Goal: Task Accomplishment & Management: Manage account settings

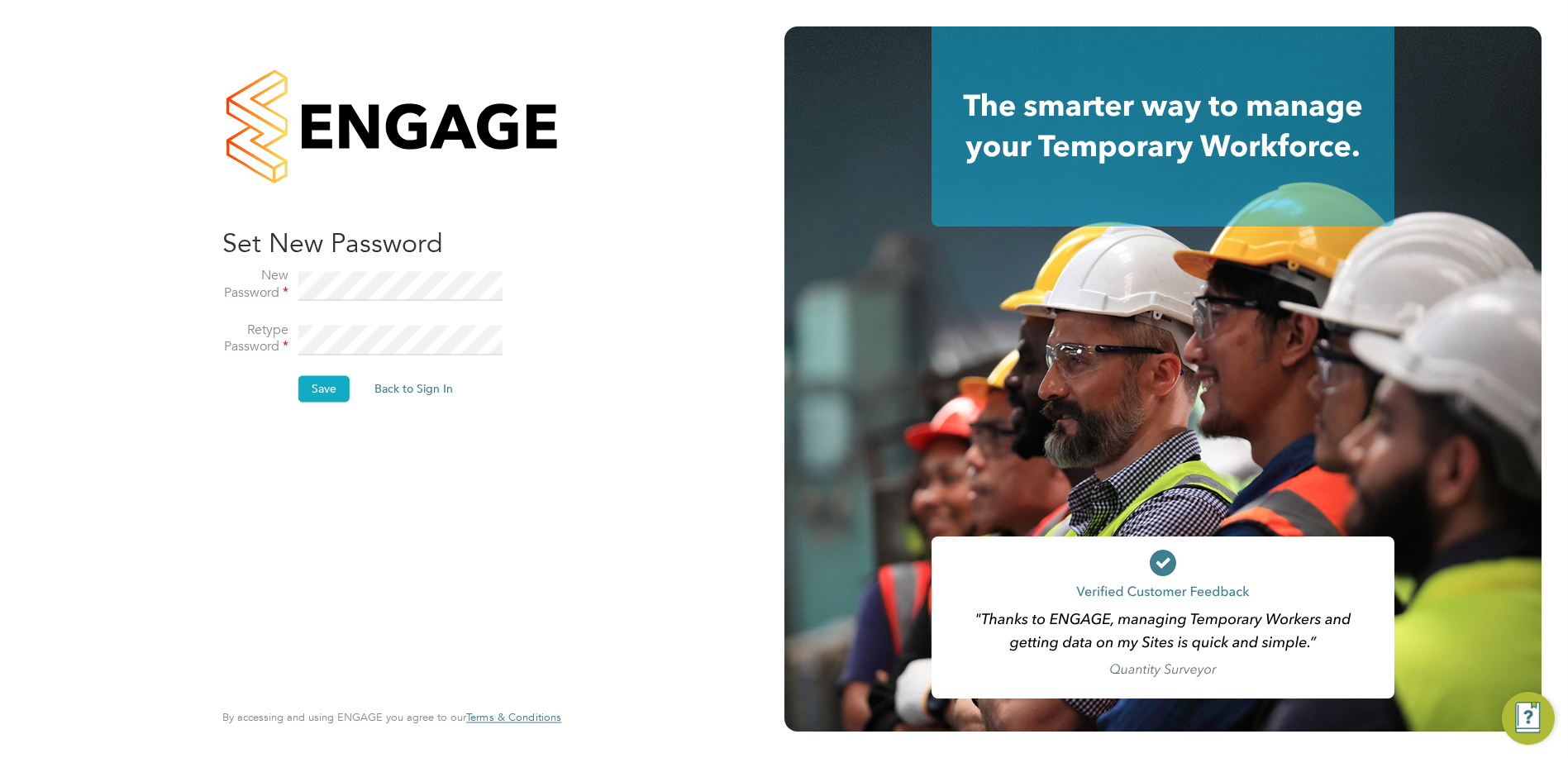
click at [318, 387] on button "Save" at bounding box center [324, 388] width 51 height 26
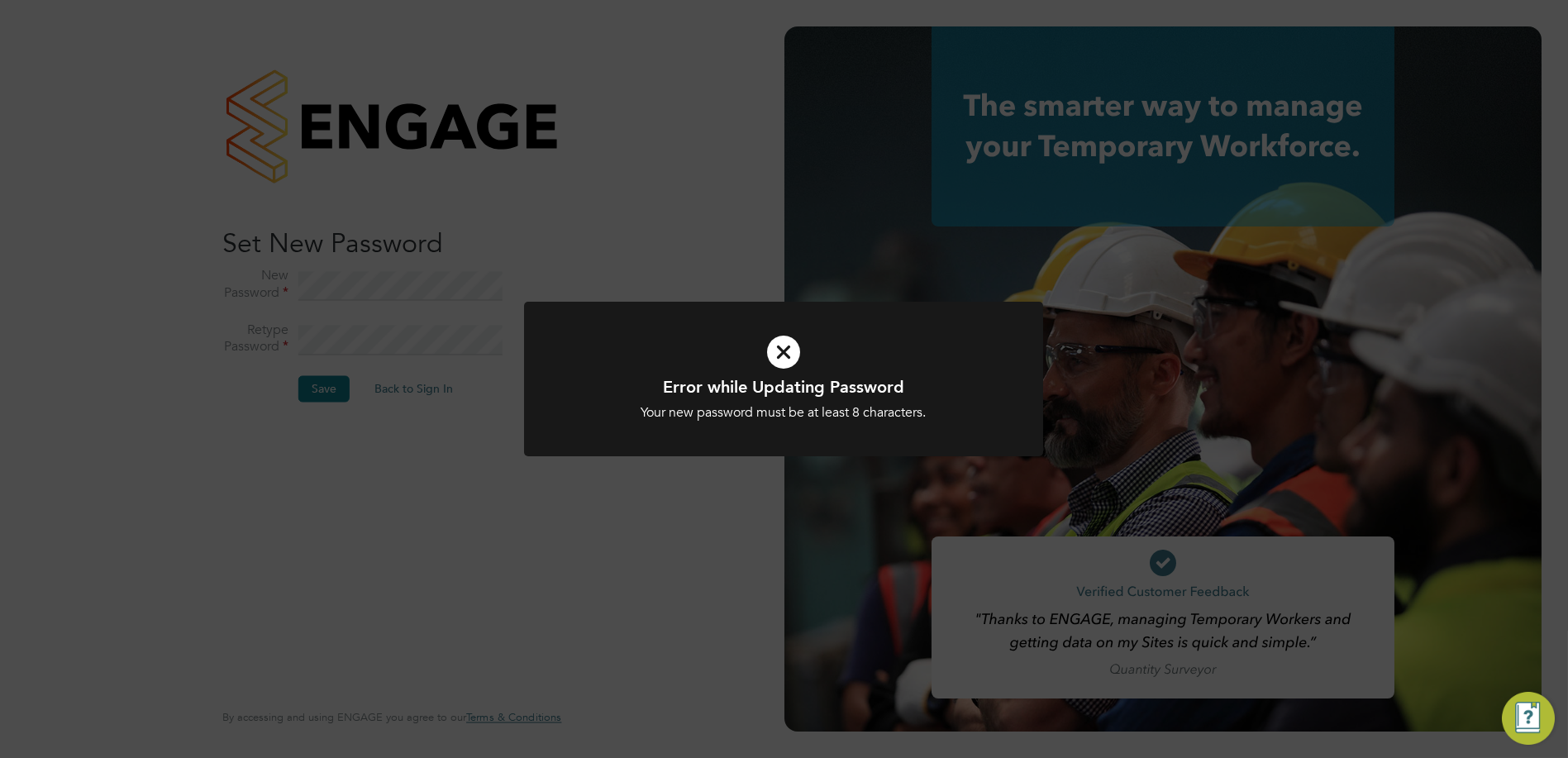
click at [796, 323] on icon at bounding box center [783, 353] width 429 height 65
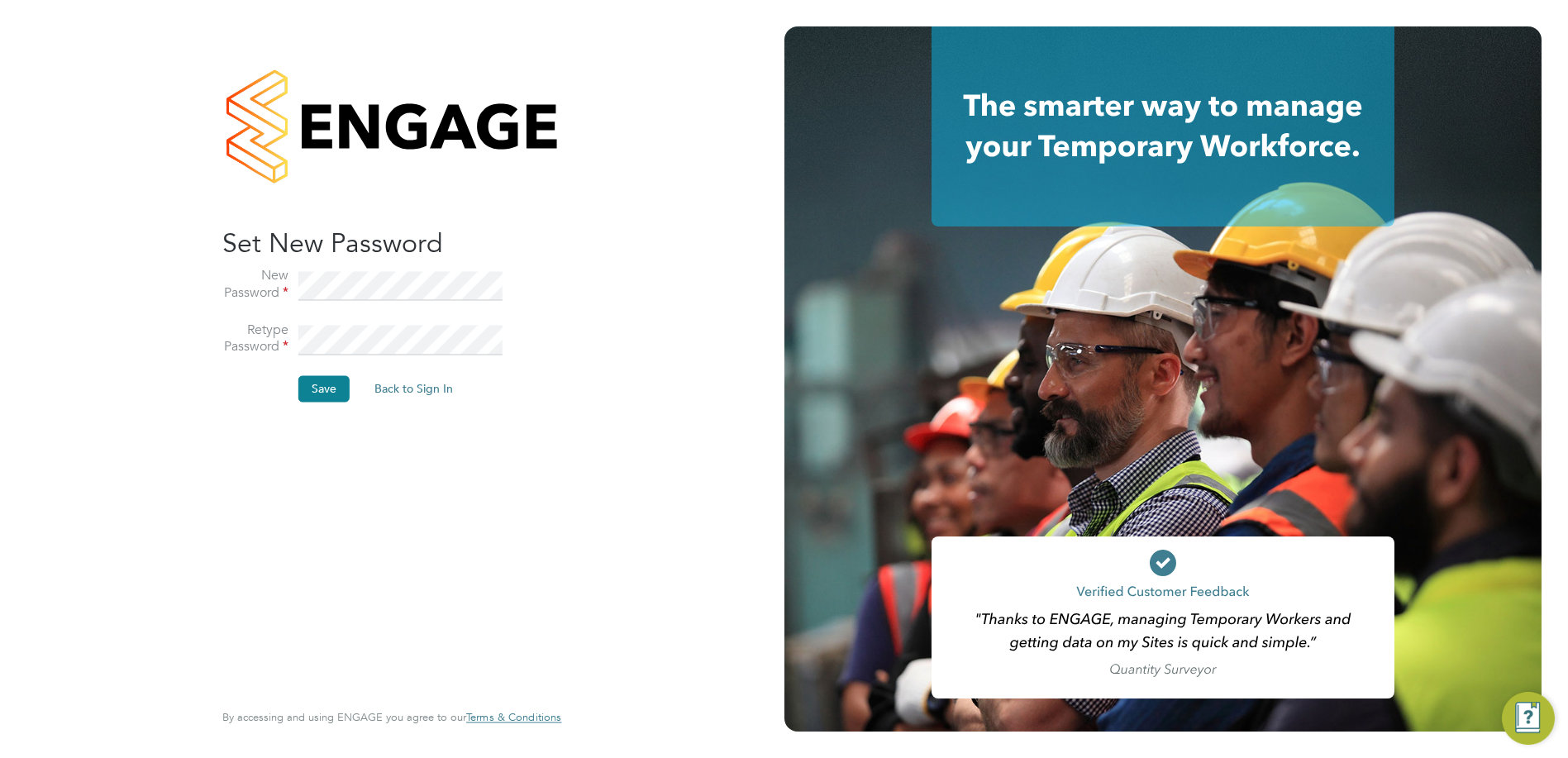
click at [280, 337] on li "Retype Password" at bounding box center [384, 349] width 323 height 55
click at [315, 381] on button "Save" at bounding box center [324, 388] width 51 height 26
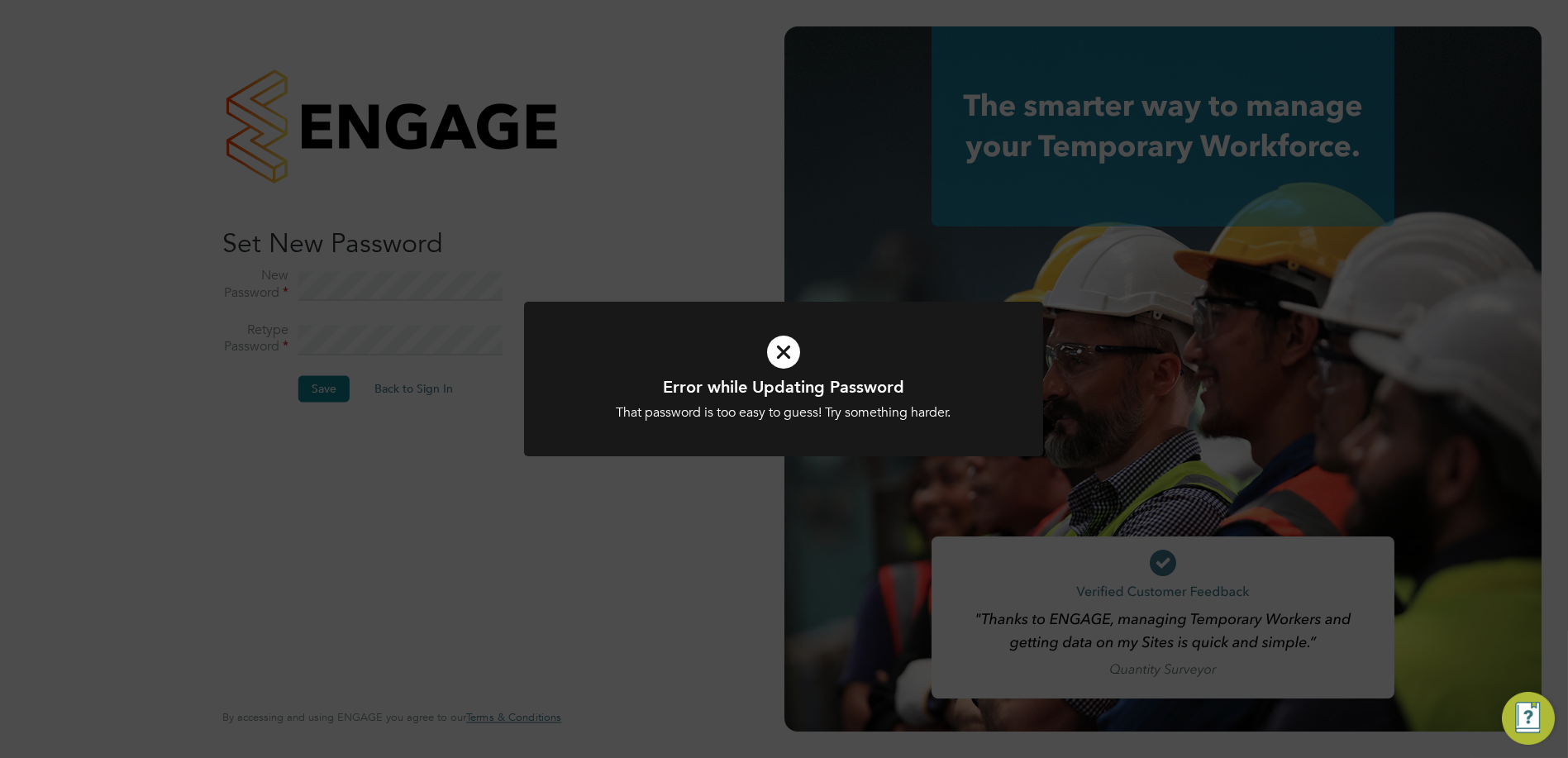
drag, startPoint x: 354, startPoint y: 274, endPoint x: 351, endPoint y: 284, distance: 10.4
click at [351, 284] on div "Error while Updating Password That password is too easy to guess! Try something…" at bounding box center [784, 379] width 1568 height 758
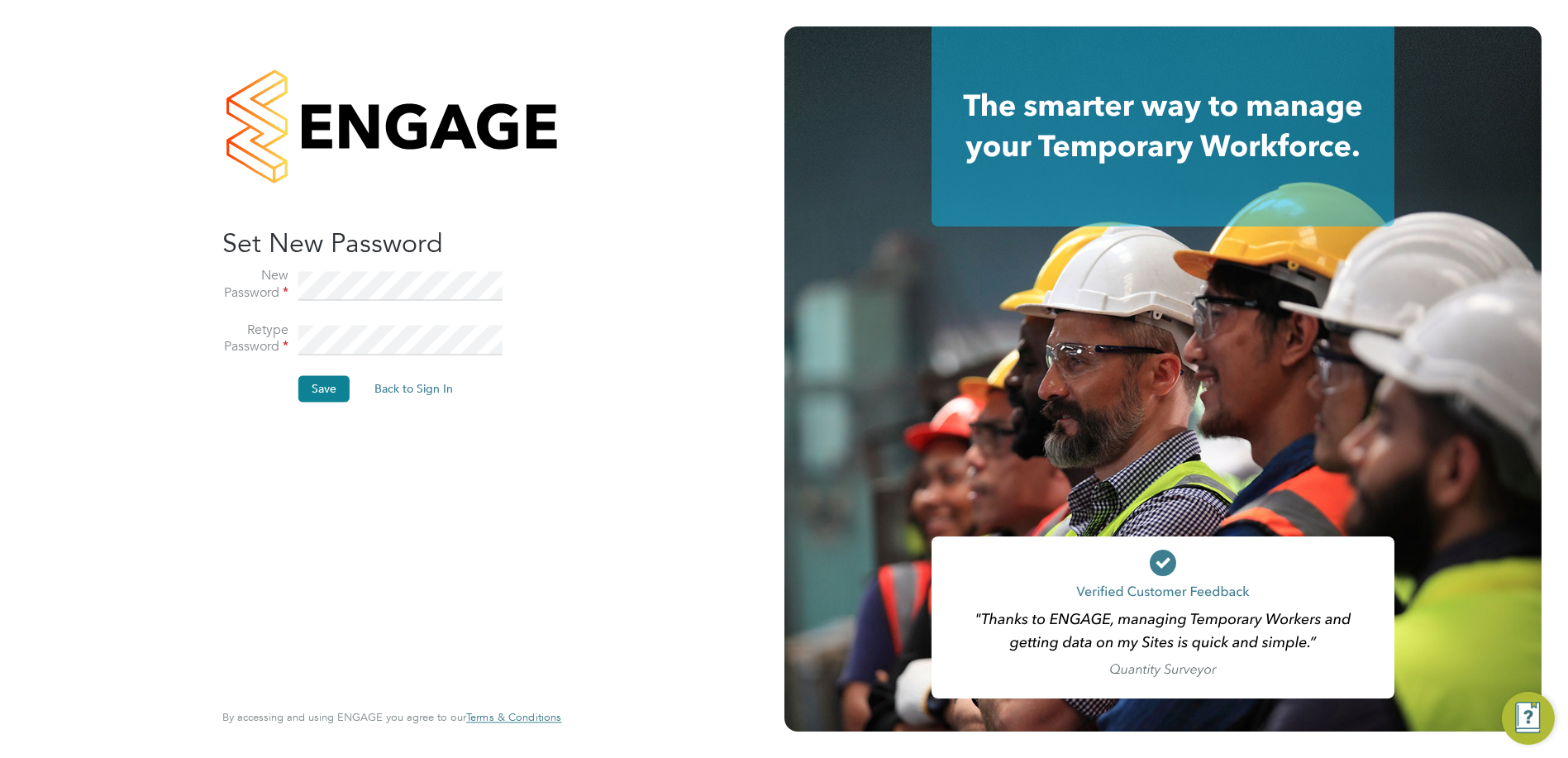
click at [285, 291] on li "New Password" at bounding box center [384, 295] width 323 height 55
click at [316, 375] on li "Retype Password" at bounding box center [384, 349] width 323 height 55
click at [316, 379] on button "Save" at bounding box center [324, 388] width 51 height 26
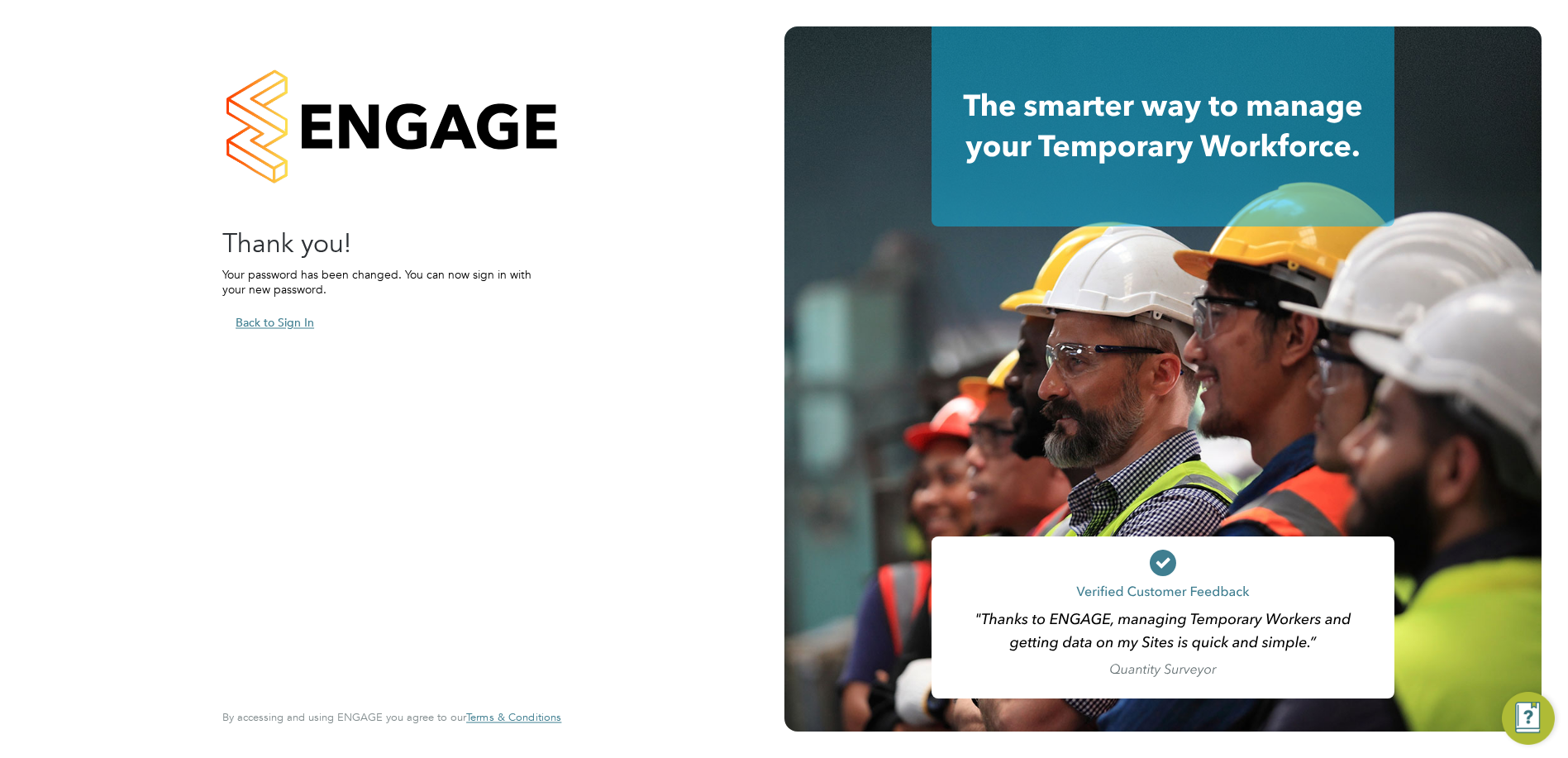
click at [268, 317] on button "Back to Sign In" at bounding box center [274, 323] width 105 height 26
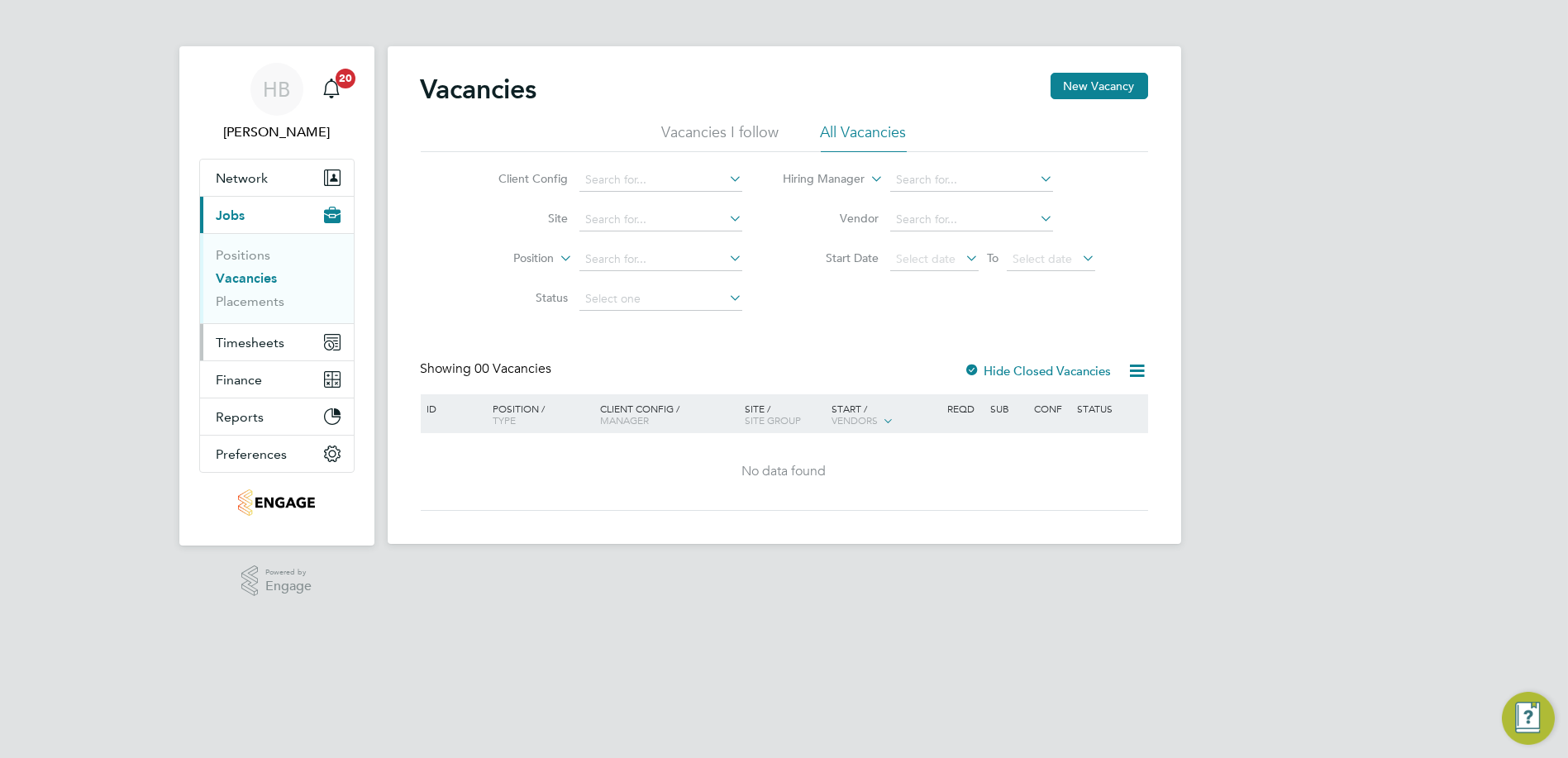
click at [249, 345] on span "Timesheets" at bounding box center [251, 343] width 69 height 16
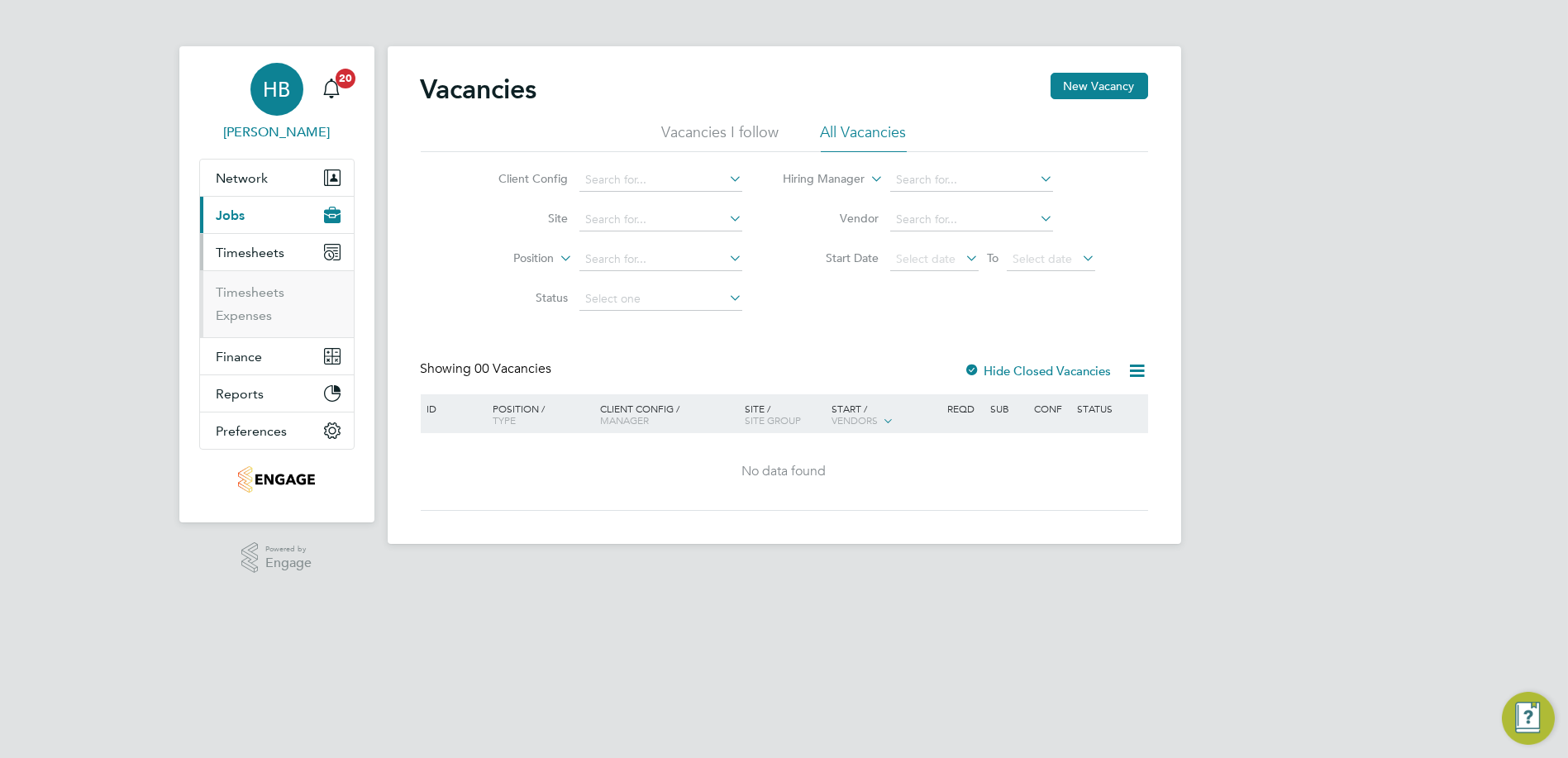
click at [281, 131] on span "[PERSON_NAME]" at bounding box center [276, 132] width 155 height 20
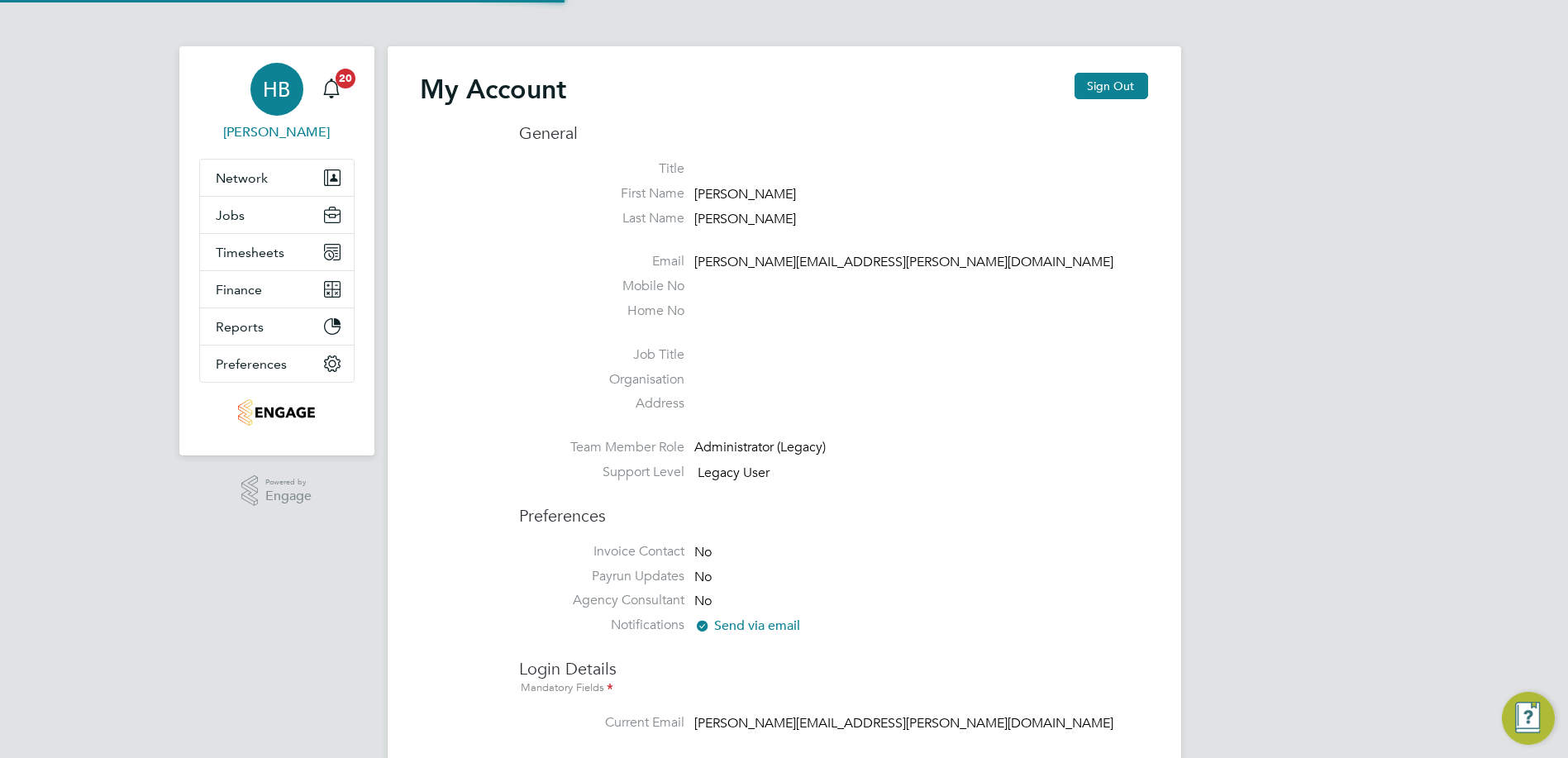
type input "[PERSON_NAME][EMAIL_ADDRESS][PERSON_NAME][DOMAIN_NAME]"
click at [240, 213] on span "Jobs" at bounding box center [231, 215] width 29 height 16
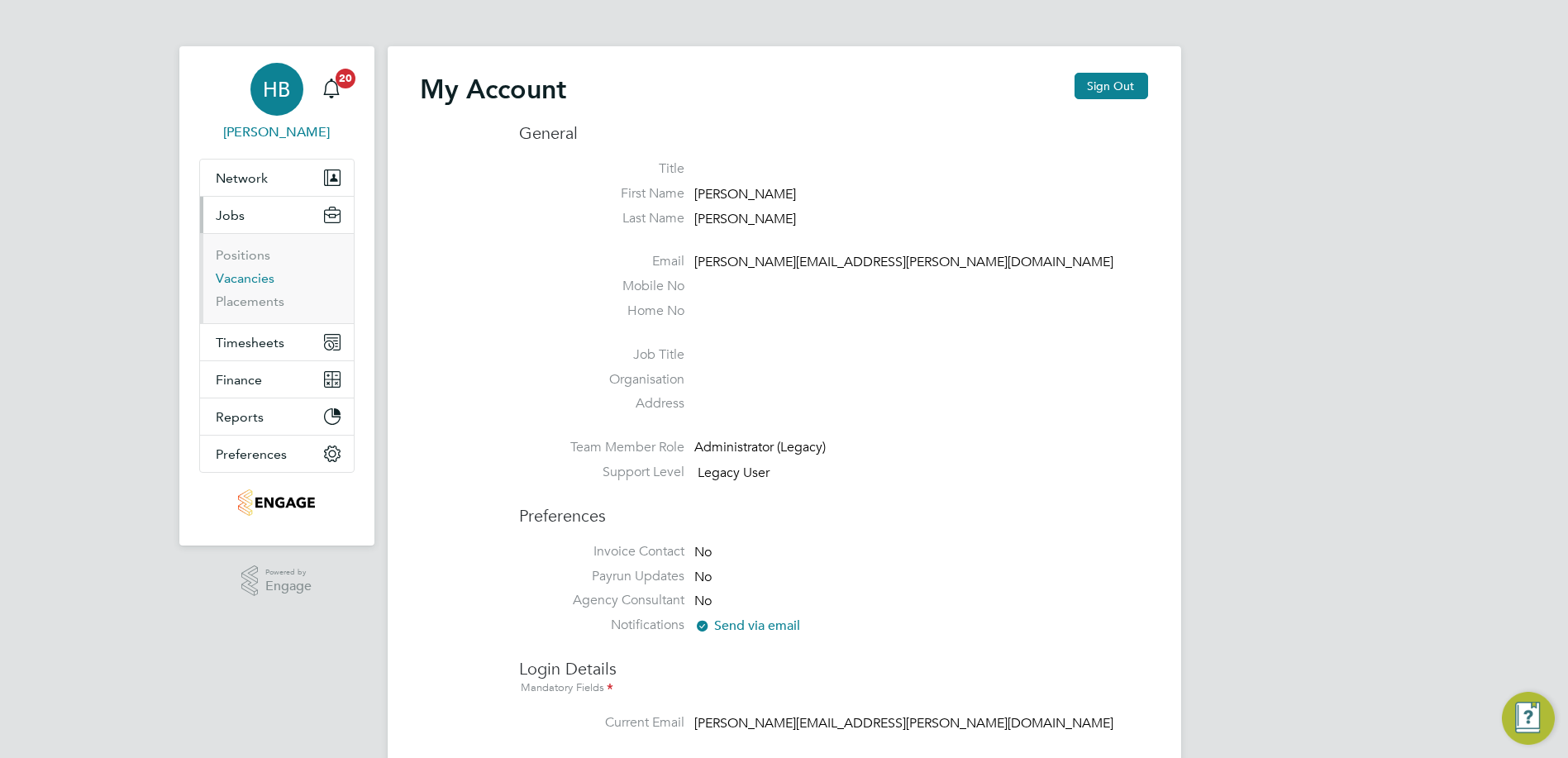
click at [255, 274] on link "Vacancies" at bounding box center [246, 278] width 58 height 16
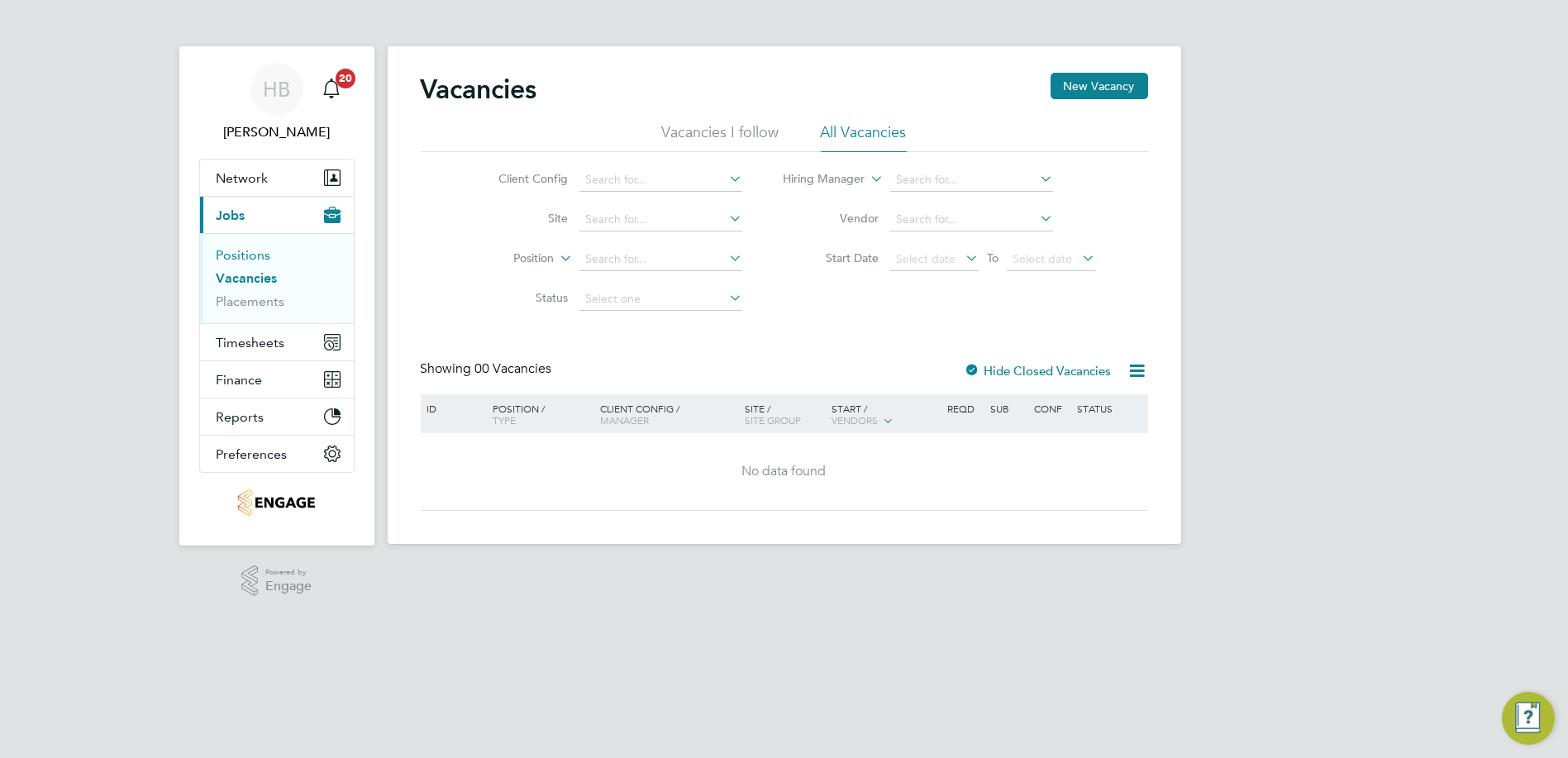
click at [248, 254] on link "Positions" at bounding box center [244, 256] width 55 height 16
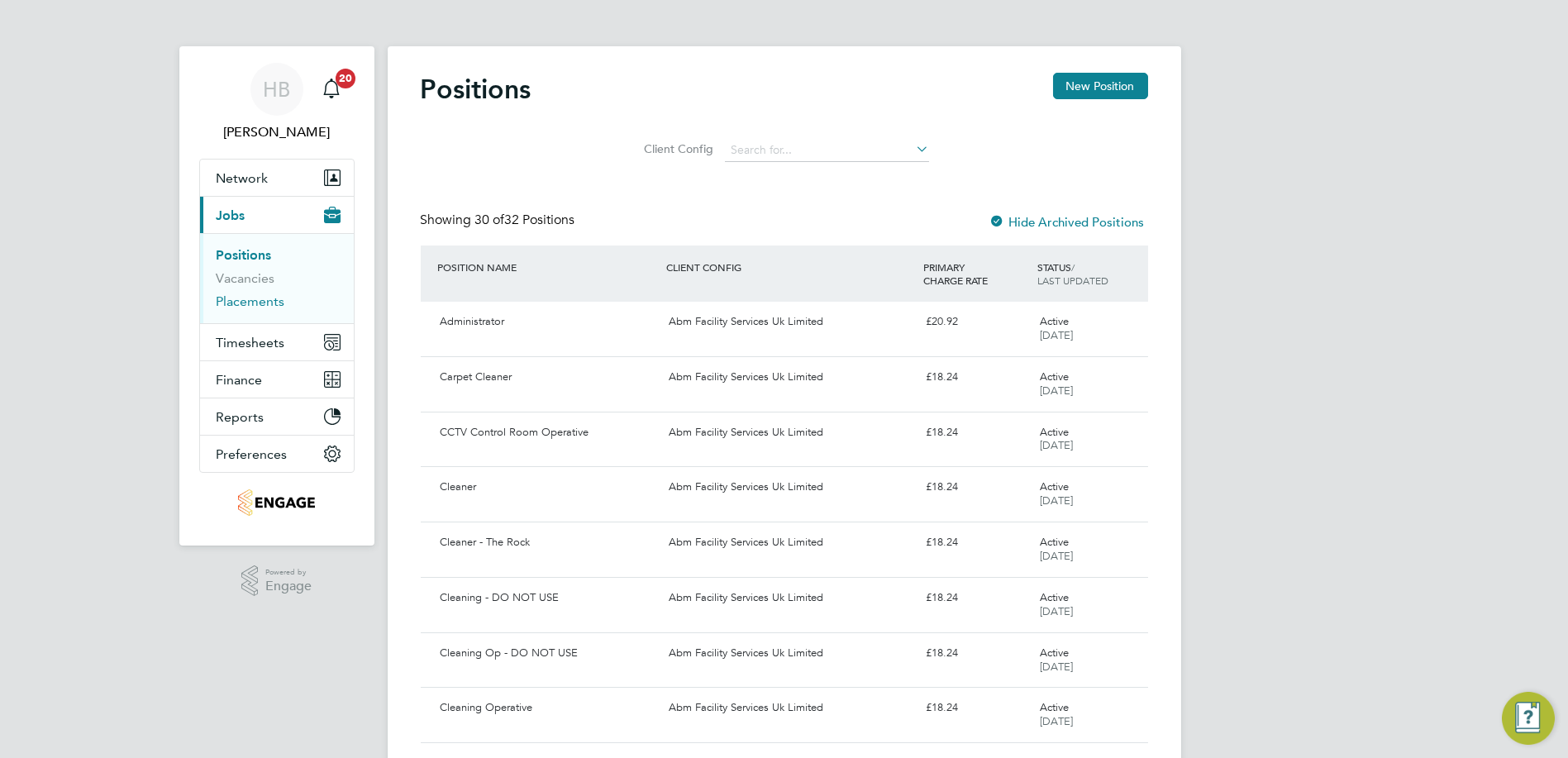
click at [247, 303] on link "Placements" at bounding box center [251, 301] width 69 height 16
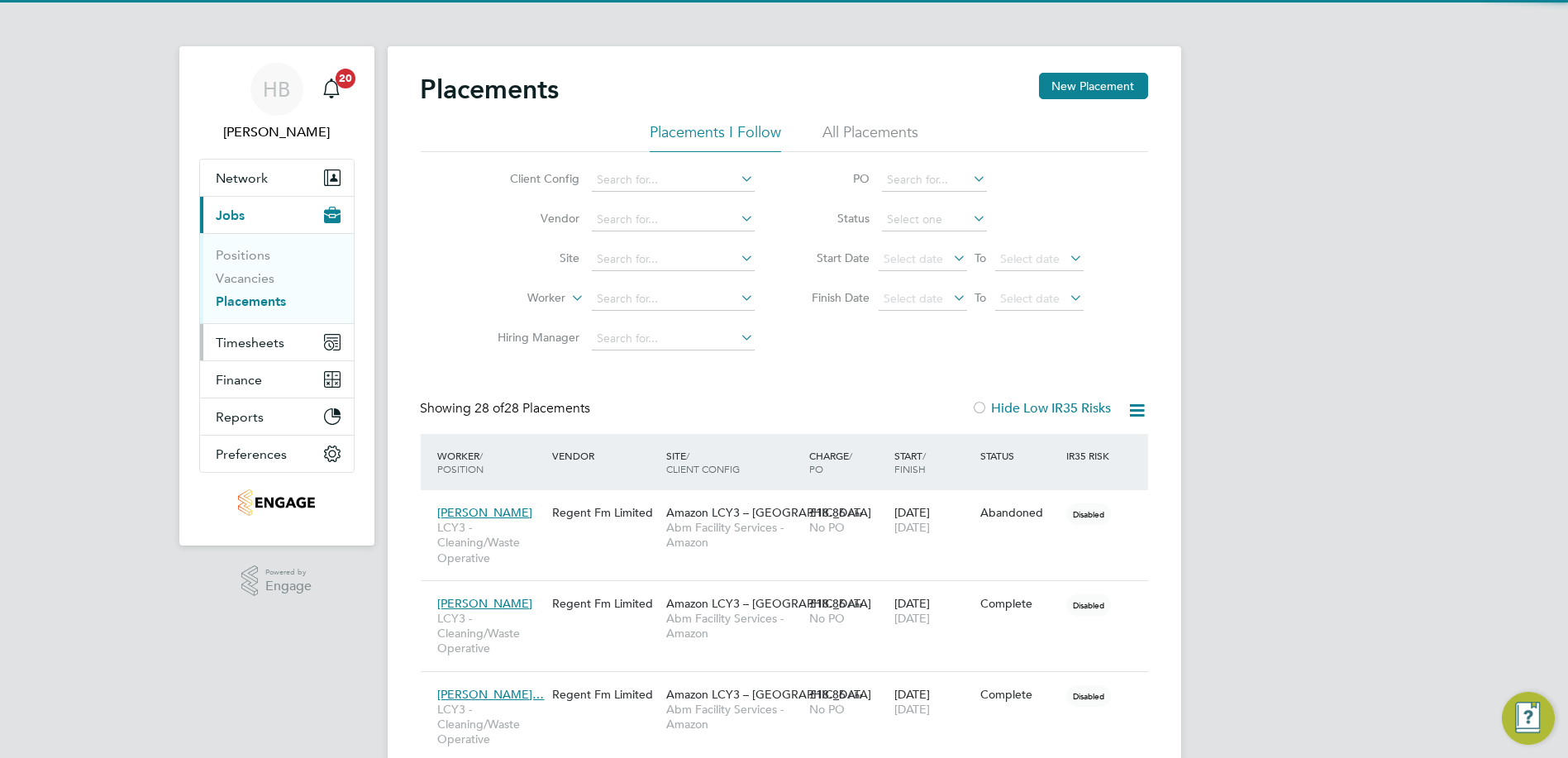
click at [249, 348] on span "Timesheets" at bounding box center [251, 343] width 69 height 16
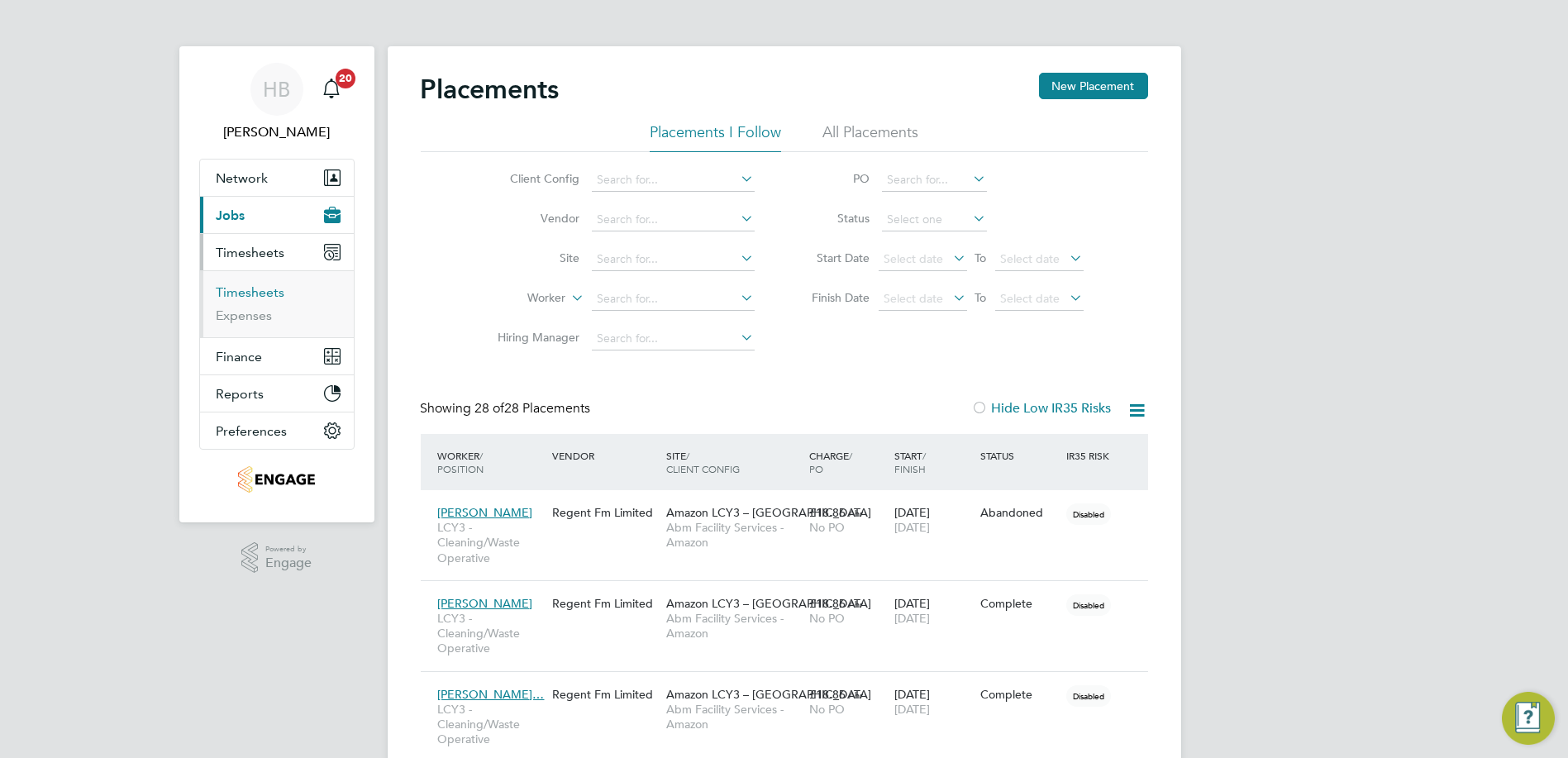
click at [246, 286] on link "Timesheets" at bounding box center [251, 292] width 69 height 16
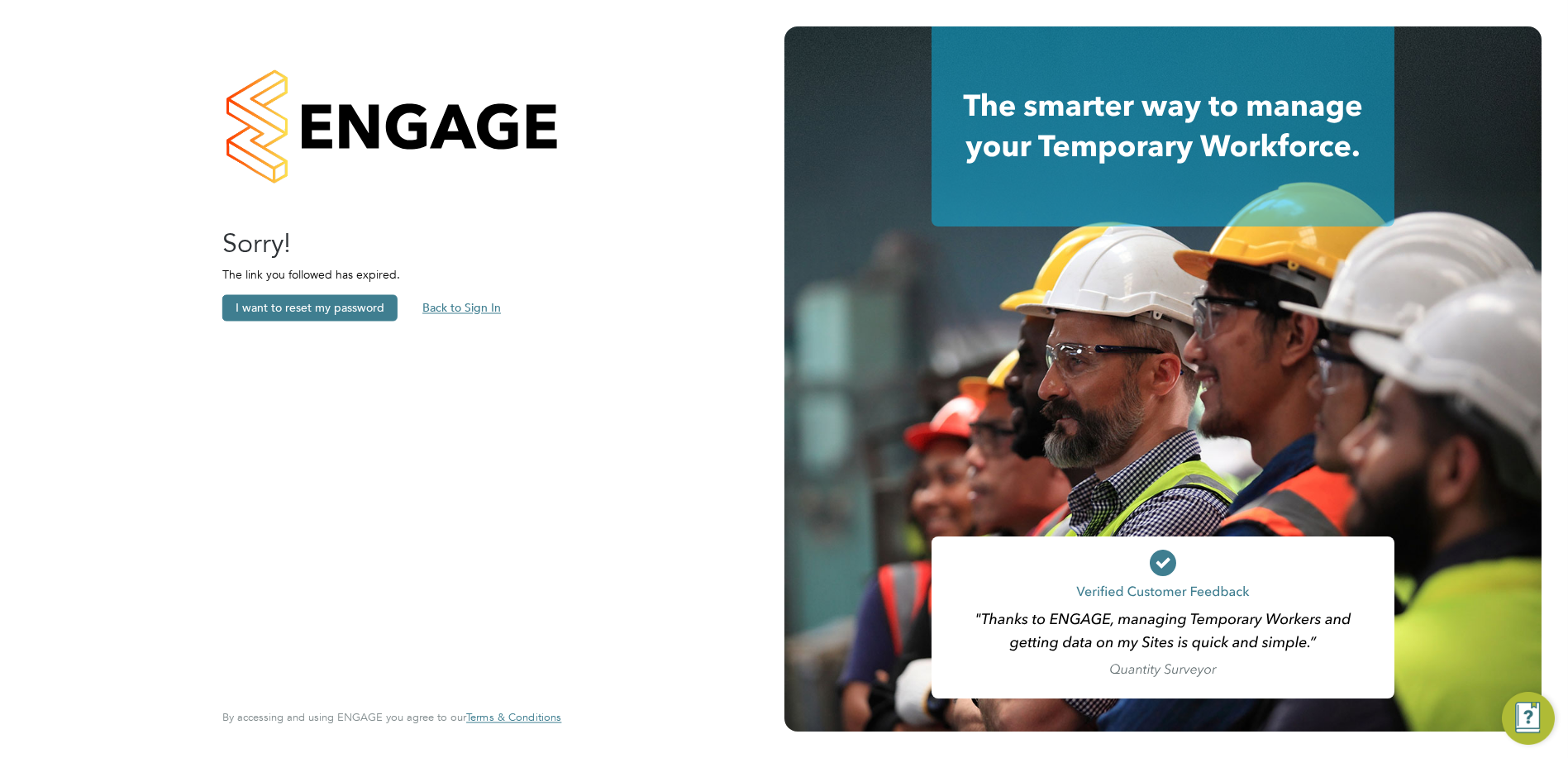
click at [486, 310] on button "Back to Sign In" at bounding box center [461, 308] width 105 height 26
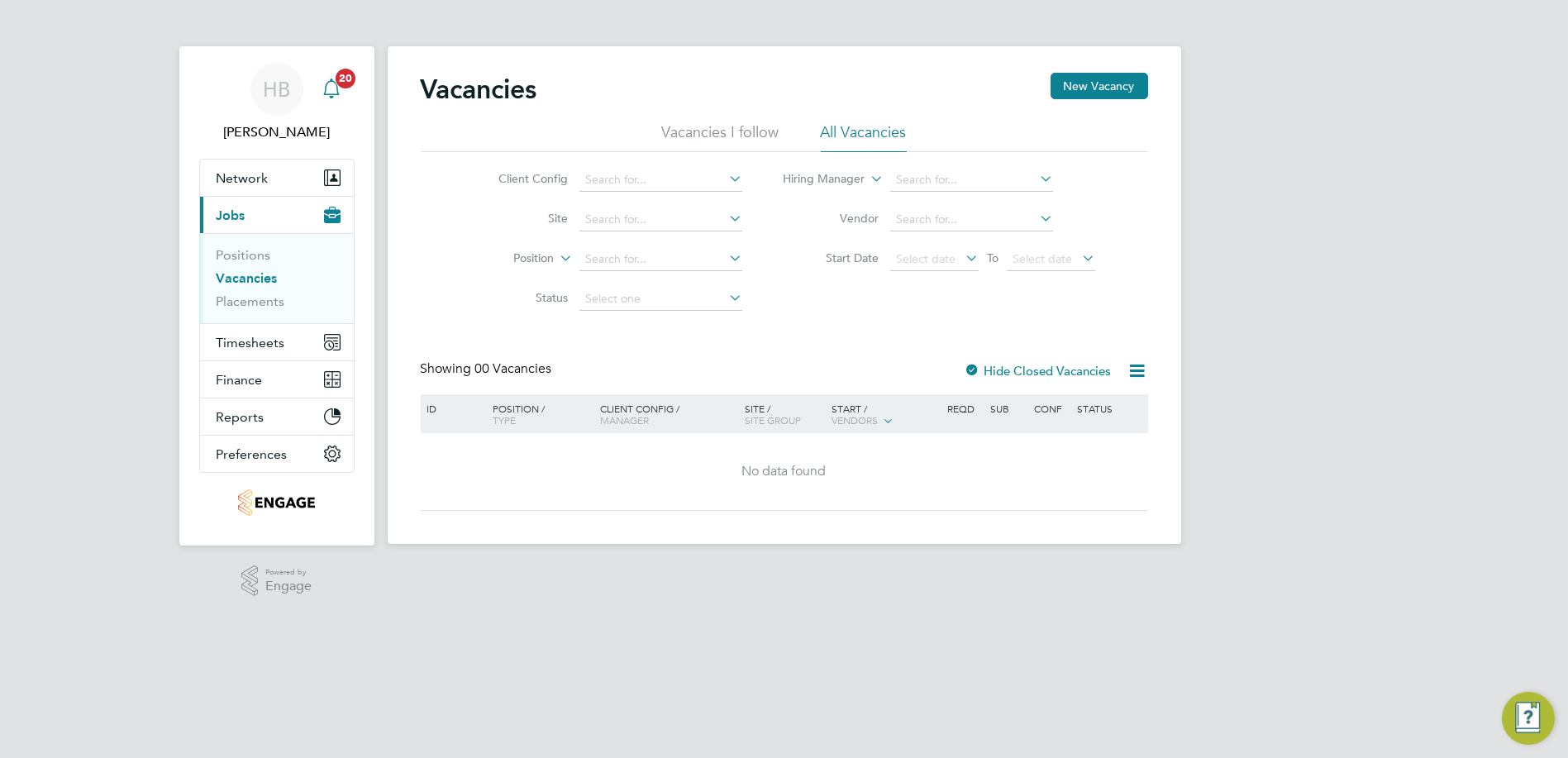
click at [336, 91] on icon "Main navigation" at bounding box center [332, 89] width 20 height 20
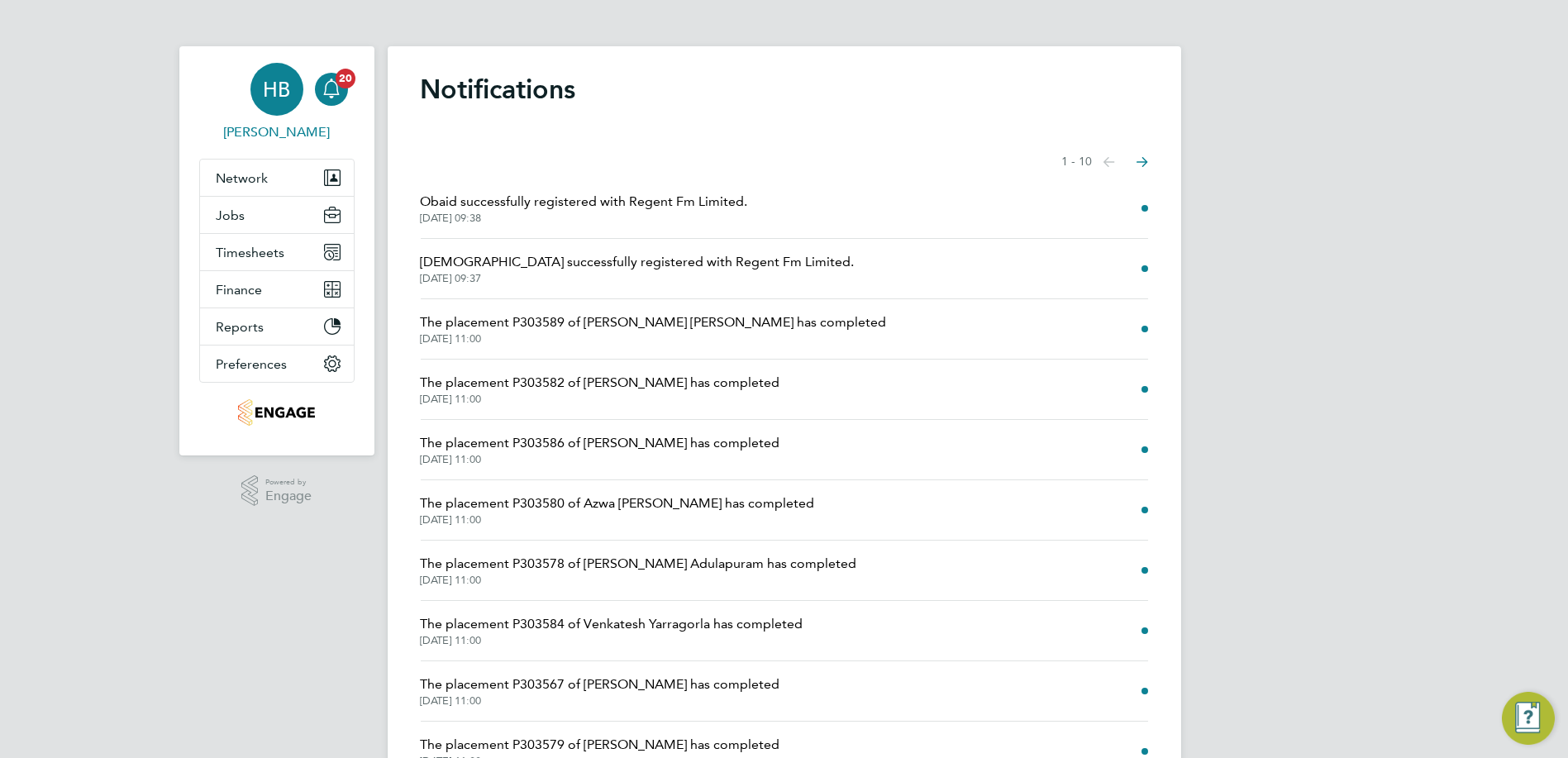
click at [252, 89] on div "HB" at bounding box center [276, 89] width 53 height 53
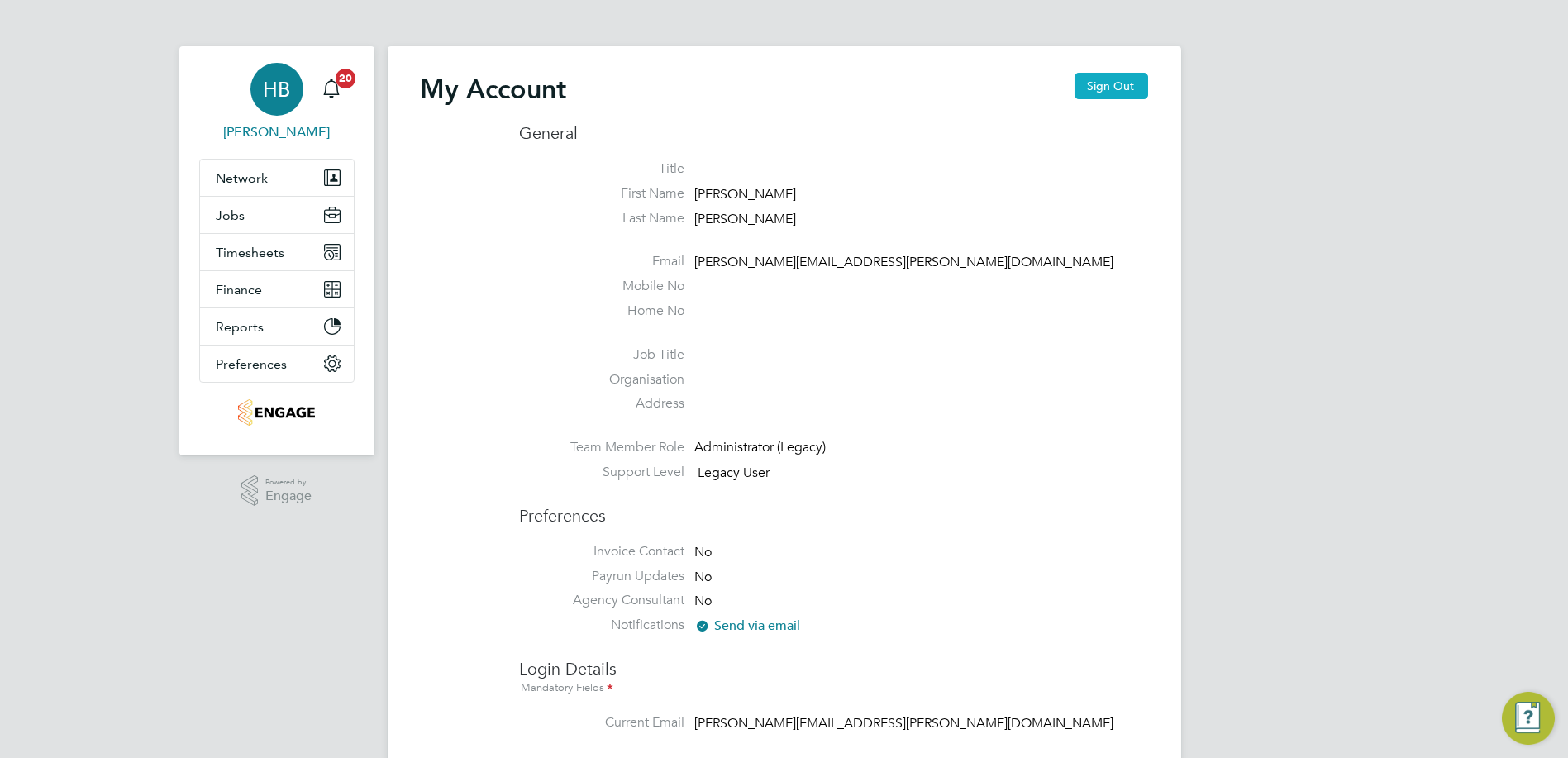
click at [1120, 89] on button "Sign Out" at bounding box center [1111, 85] width 74 height 26
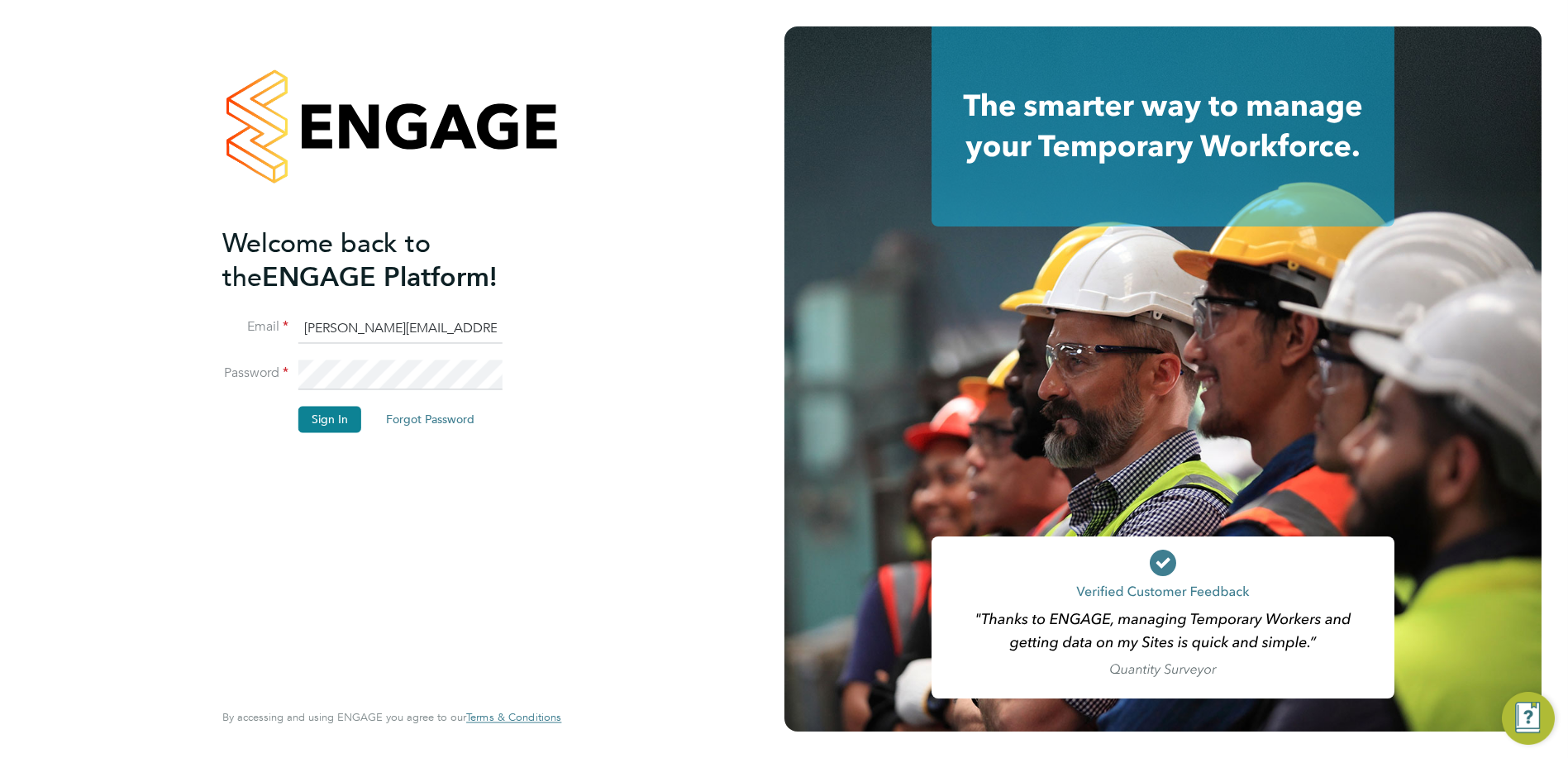
drag, startPoint x: 479, startPoint y: 318, endPoint x: 256, endPoint y: 324, distance: 223.1
click at [256, 324] on li "Email harry.barfoot@regentfm.net" at bounding box center [384, 337] width 323 height 47
drag, startPoint x: 433, startPoint y: 327, endPoint x: 271, endPoint y: 309, distance: 163.0
click at [271, 309] on ng-template "Welcome back to the ENGAGE Platform! Email services@regentfm.net Password Sign …" at bounding box center [384, 338] width 323 height 222
click at [316, 427] on button "Sign In" at bounding box center [330, 419] width 63 height 26
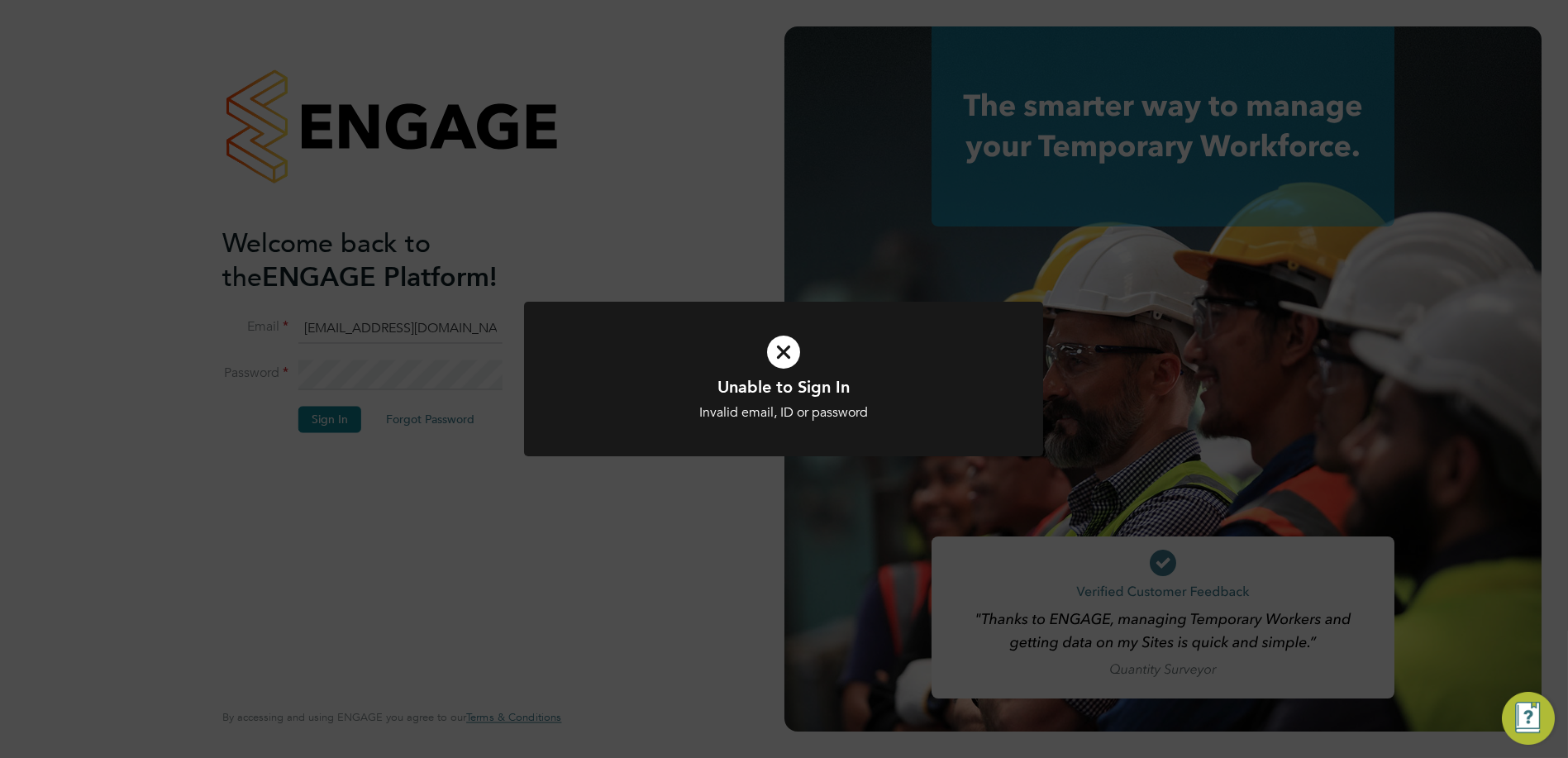
click at [766, 358] on icon at bounding box center [783, 353] width 429 height 65
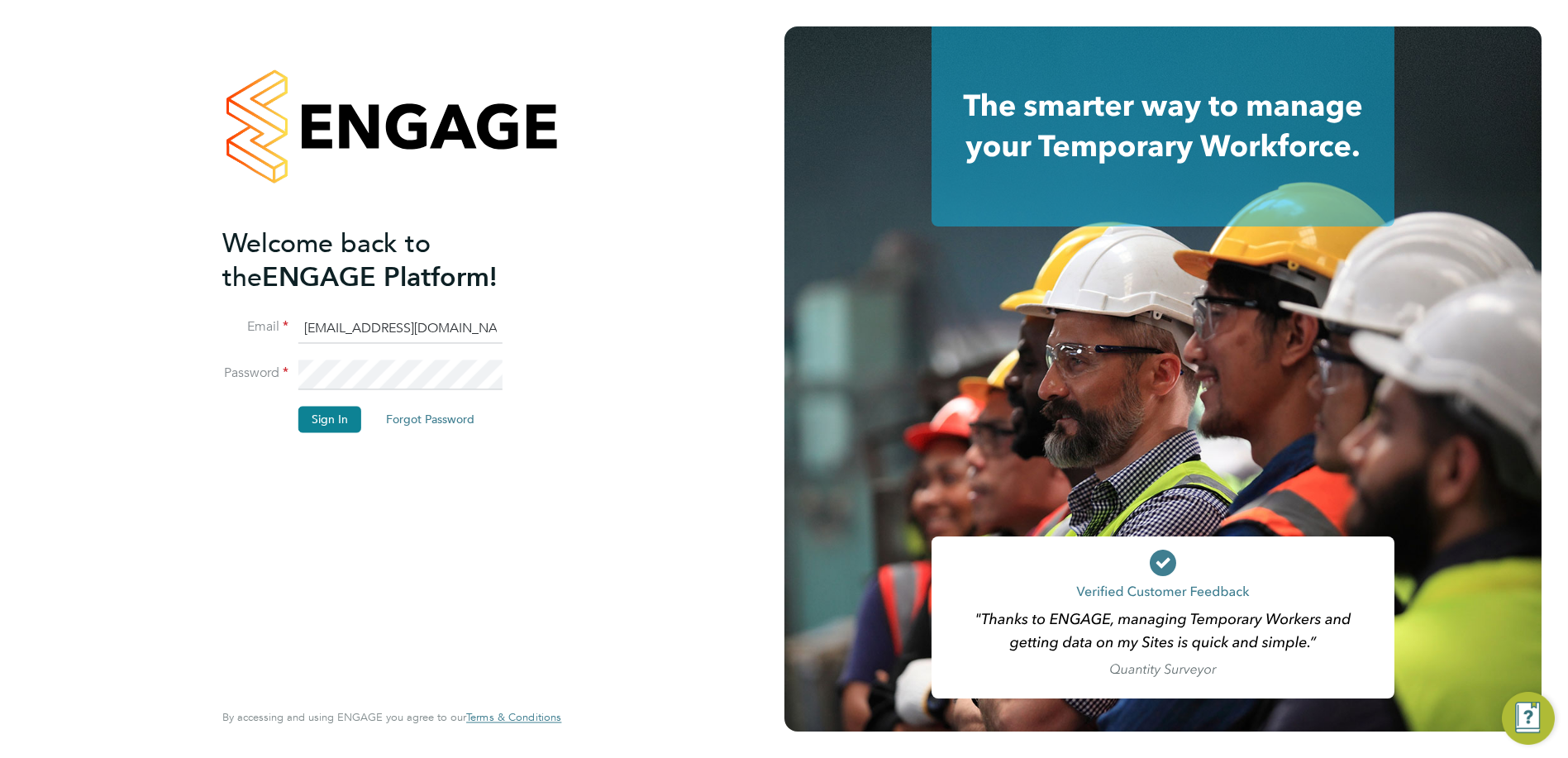
drag, startPoint x: 347, startPoint y: 324, endPoint x: 257, endPoint y: 328, distance: 90.1
click at [257, 328] on li "Email services@regentfm.net" at bounding box center [384, 337] width 323 height 47
type input "info@regentfm.net"
click at [327, 421] on button "Sign In" at bounding box center [330, 419] width 63 height 26
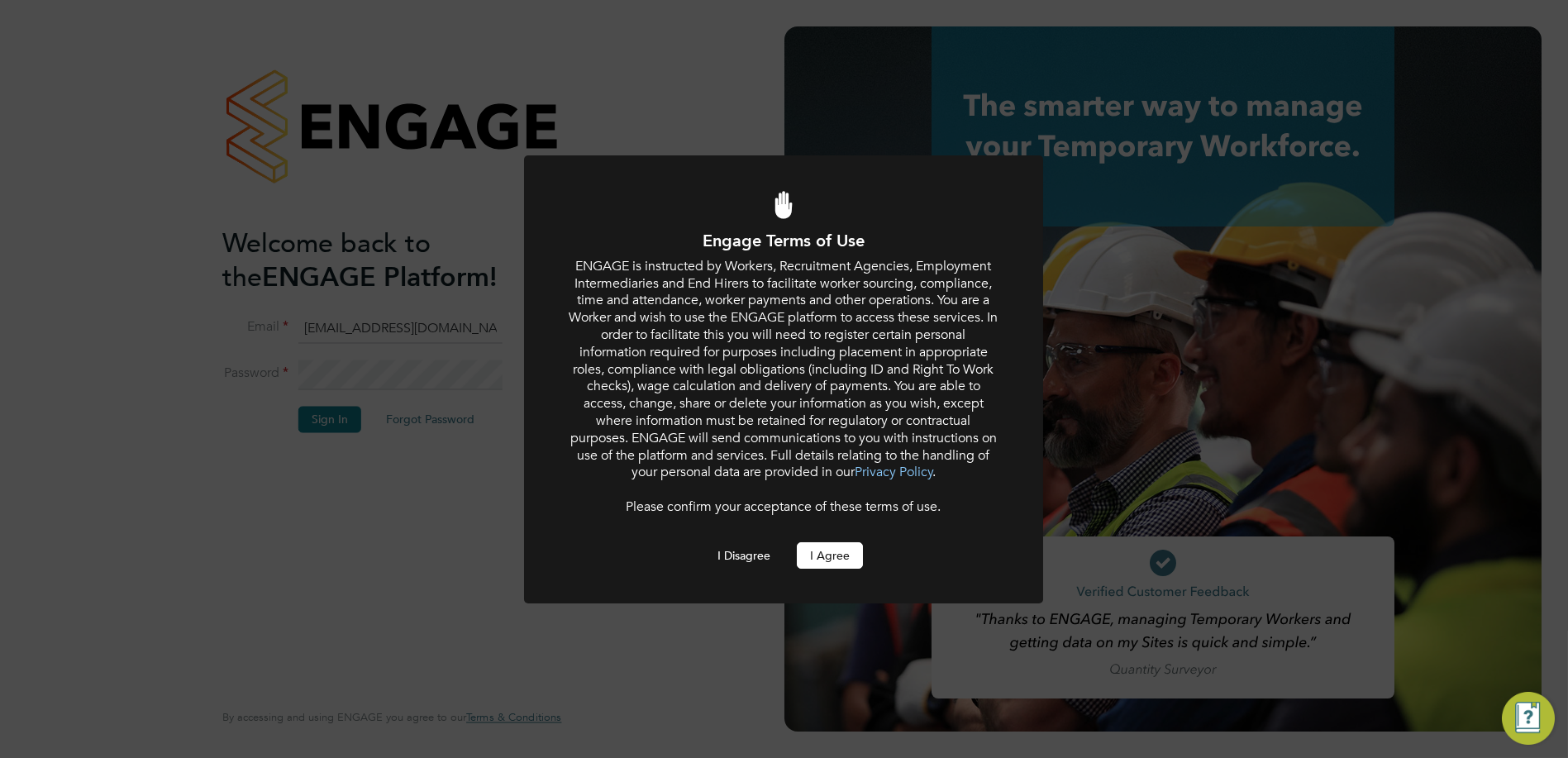
click at [830, 553] on button "I Agree" at bounding box center [830, 555] width 66 height 26
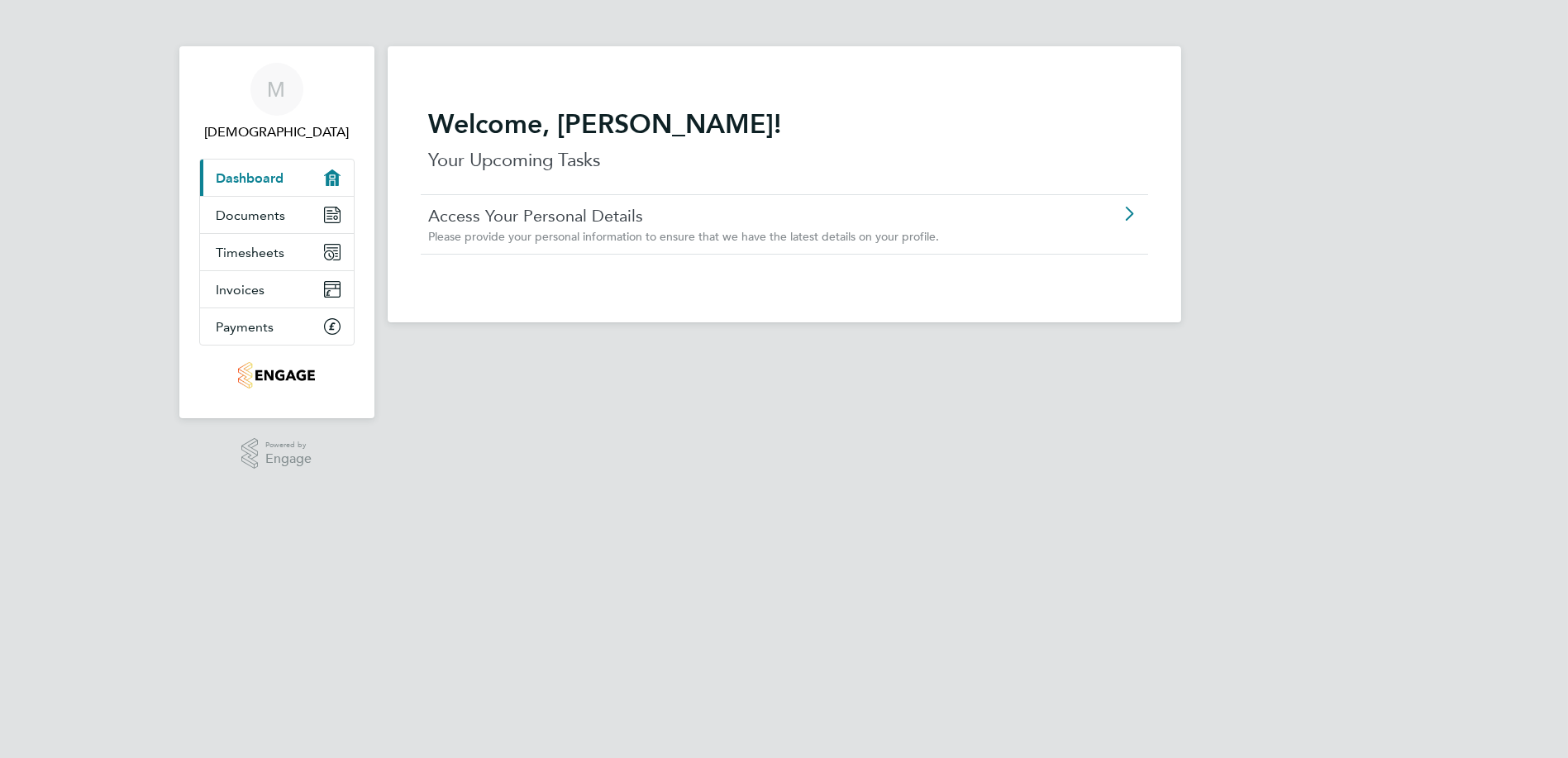
click at [687, 235] on span "Please provide your personal information to ensure that we have the latest deta…" at bounding box center [684, 236] width 511 height 15
click at [282, 210] on link "Documents" at bounding box center [276, 214] width 153 height 37
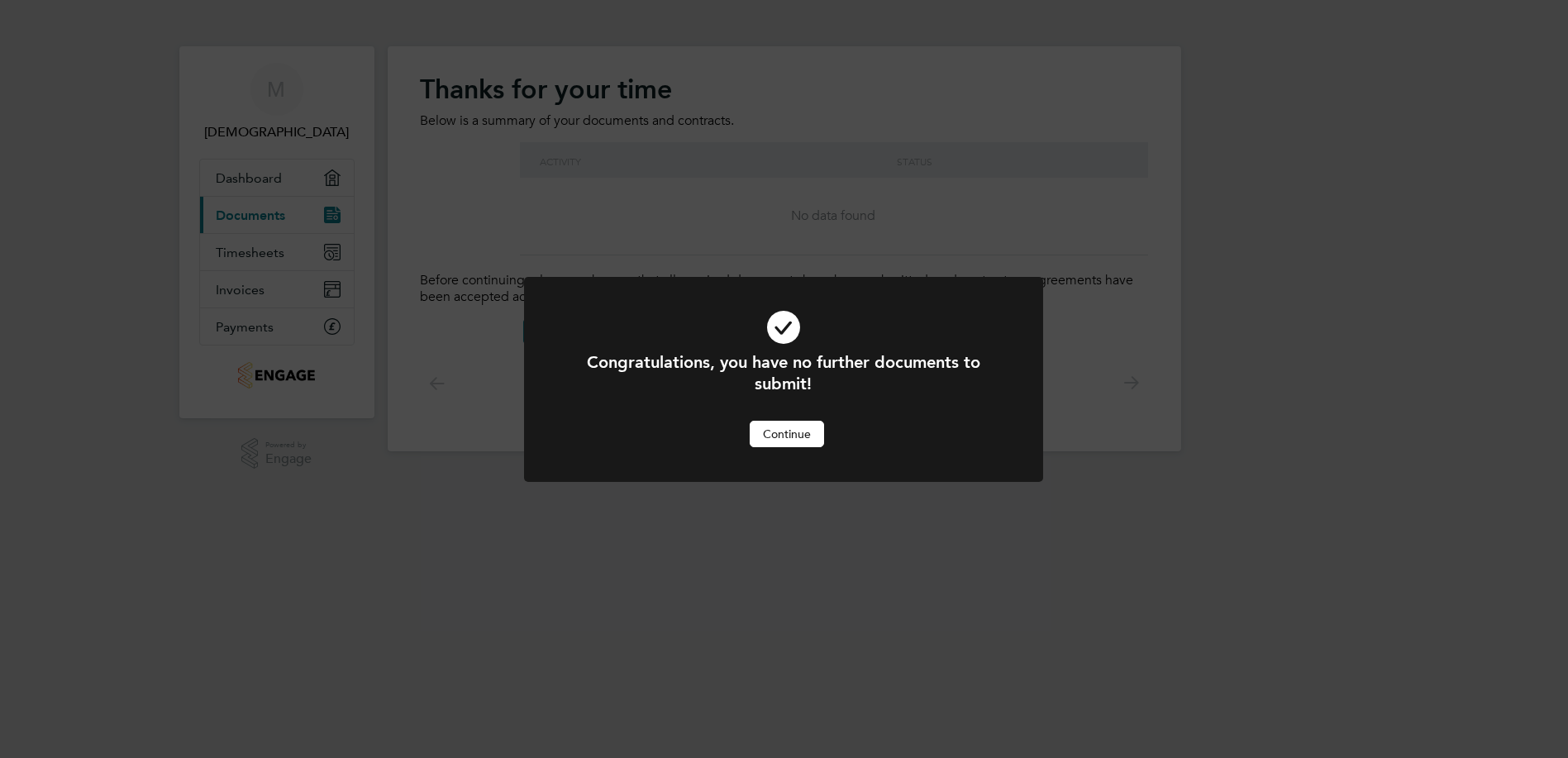
click at [777, 429] on button "Continue" at bounding box center [786, 433] width 74 height 26
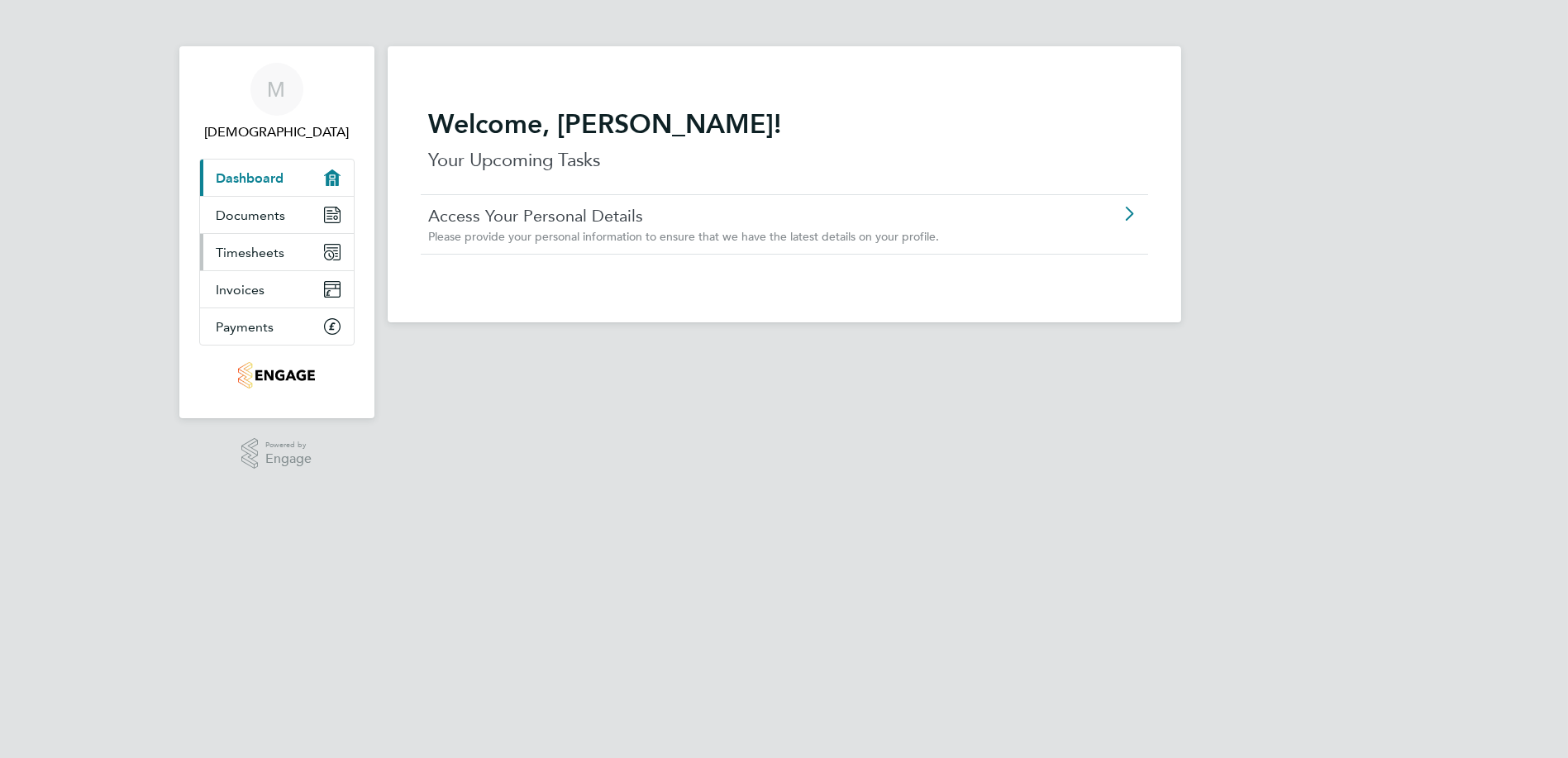
click at [246, 238] on link "Timesheets" at bounding box center [276, 252] width 153 height 37
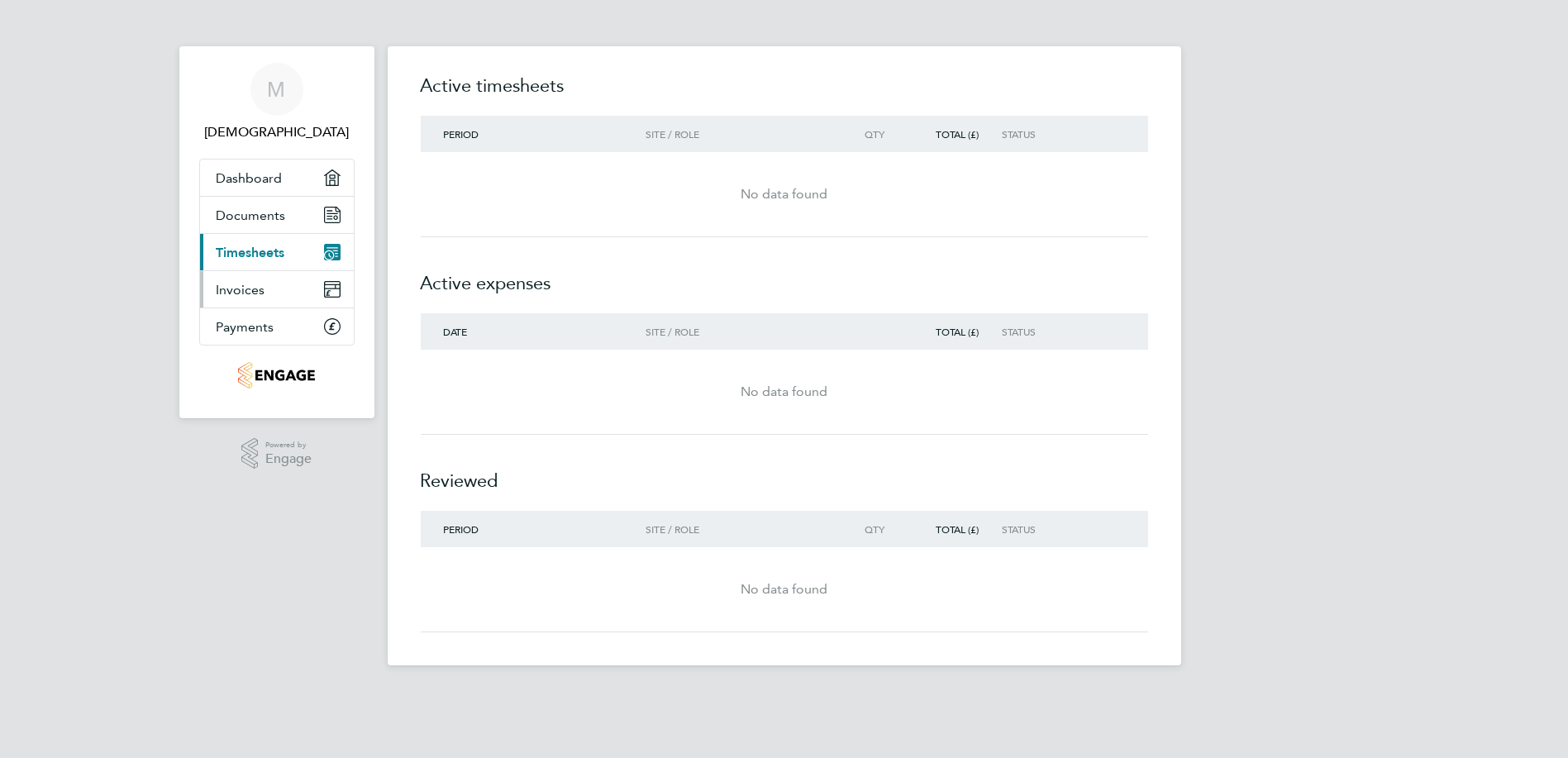
click at [266, 274] on link "Invoices" at bounding box center [276, 289] width 153 height 37
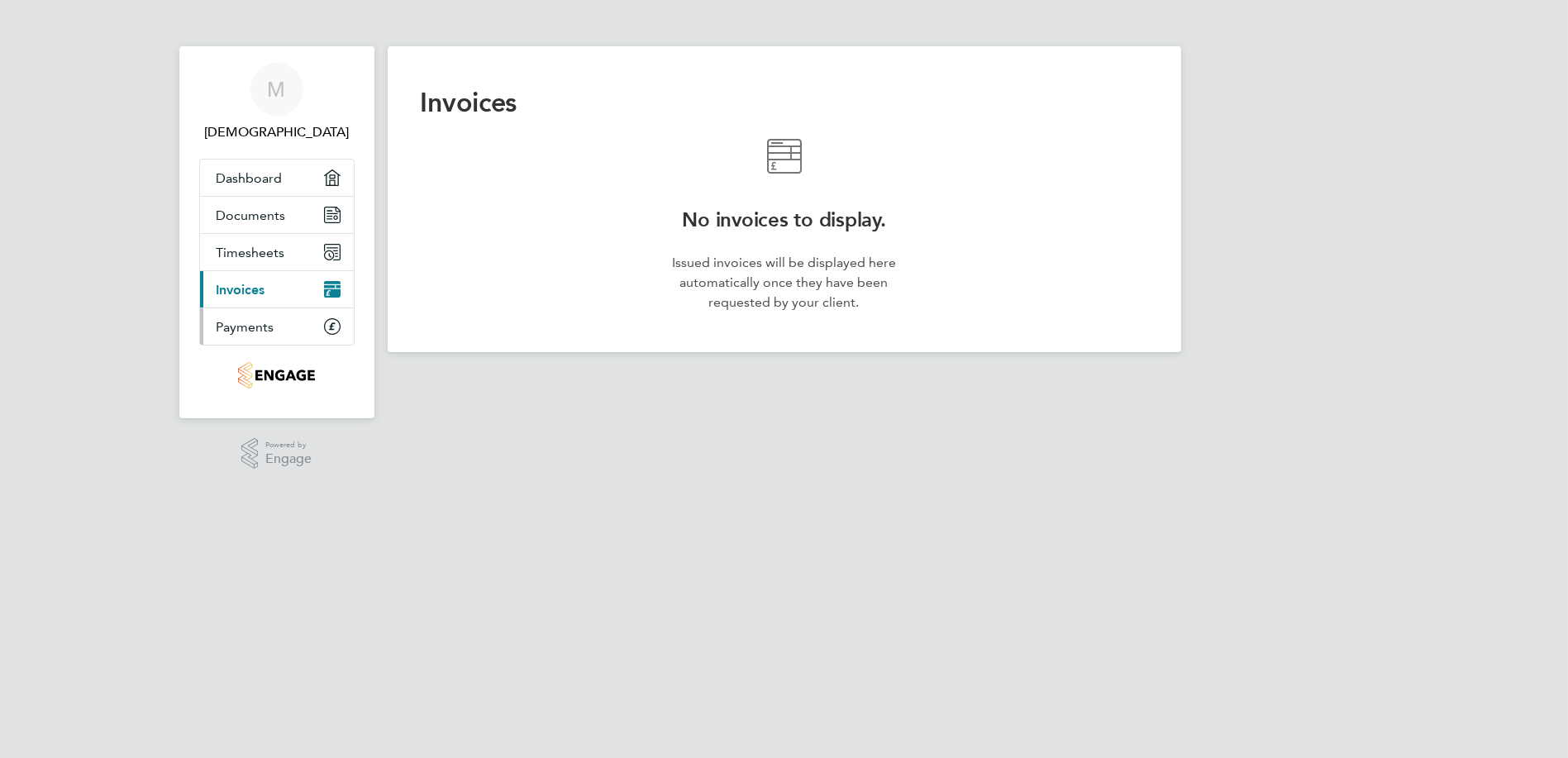
click at [283, 339] on link "Payments" at bounding box center [276, 327] width 153 height 37
click at [269, 294] on link "Invoices" at bounding box center [276, 289] width 153 height 37
click at [281, 236] on link "Timesheets" at bounding box center [276, 252] width 153 height 37
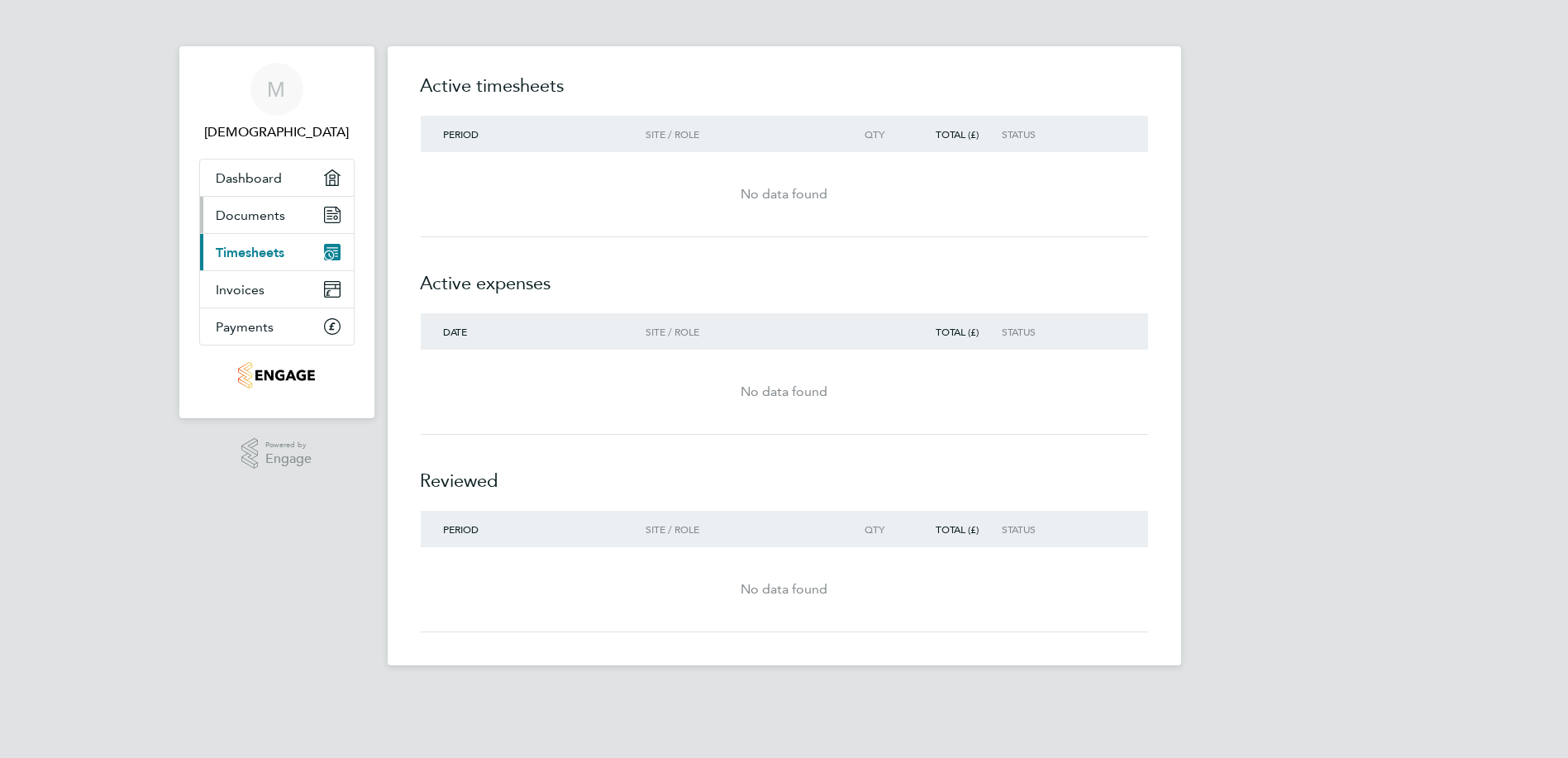
click at [285, 221] on link "Documents" at bounding box center [276, 214] width 153 height 37
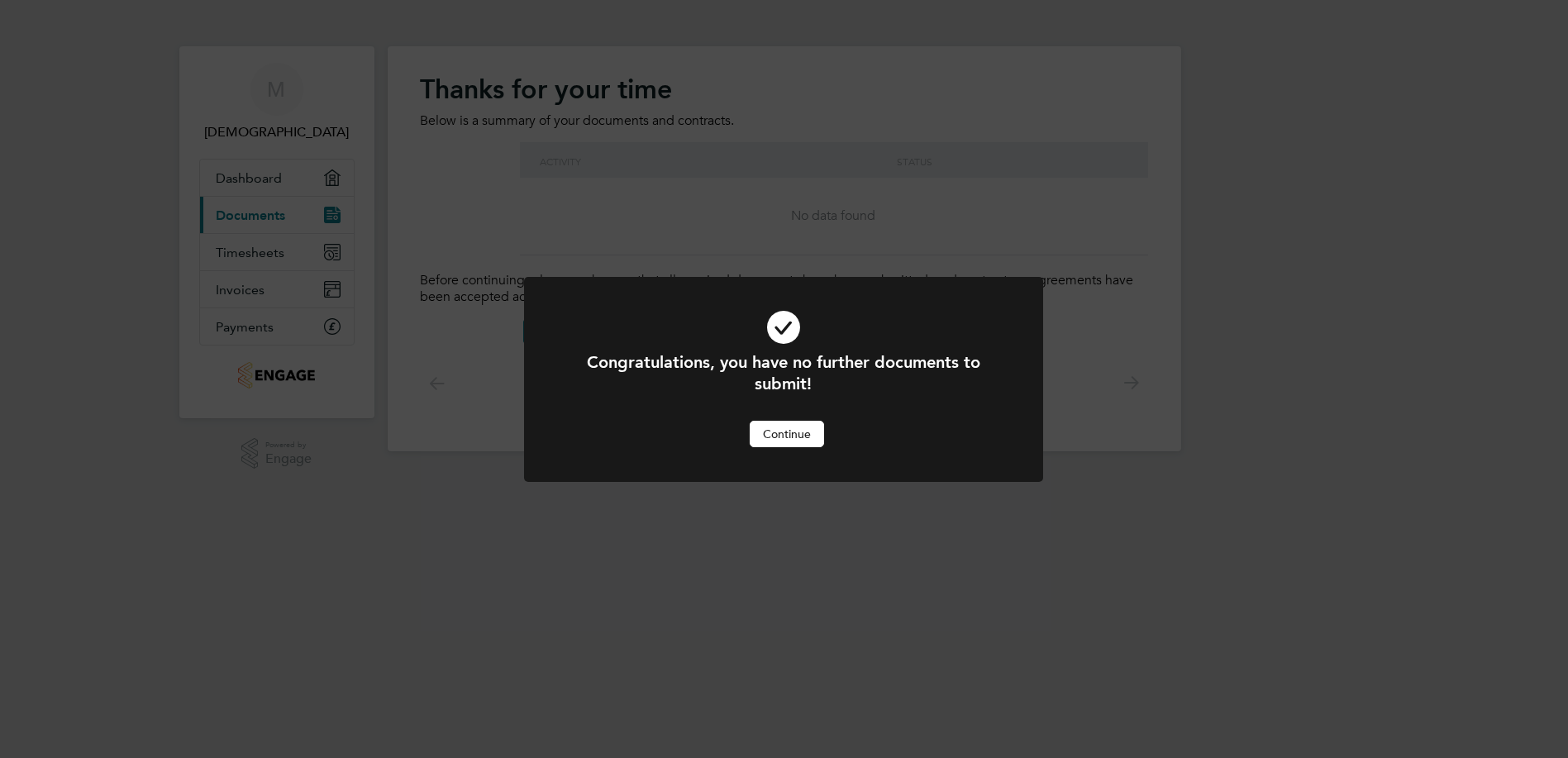
click at [784, 428] on button "Continue" at bounding box center [786, 433] width 74 height 26
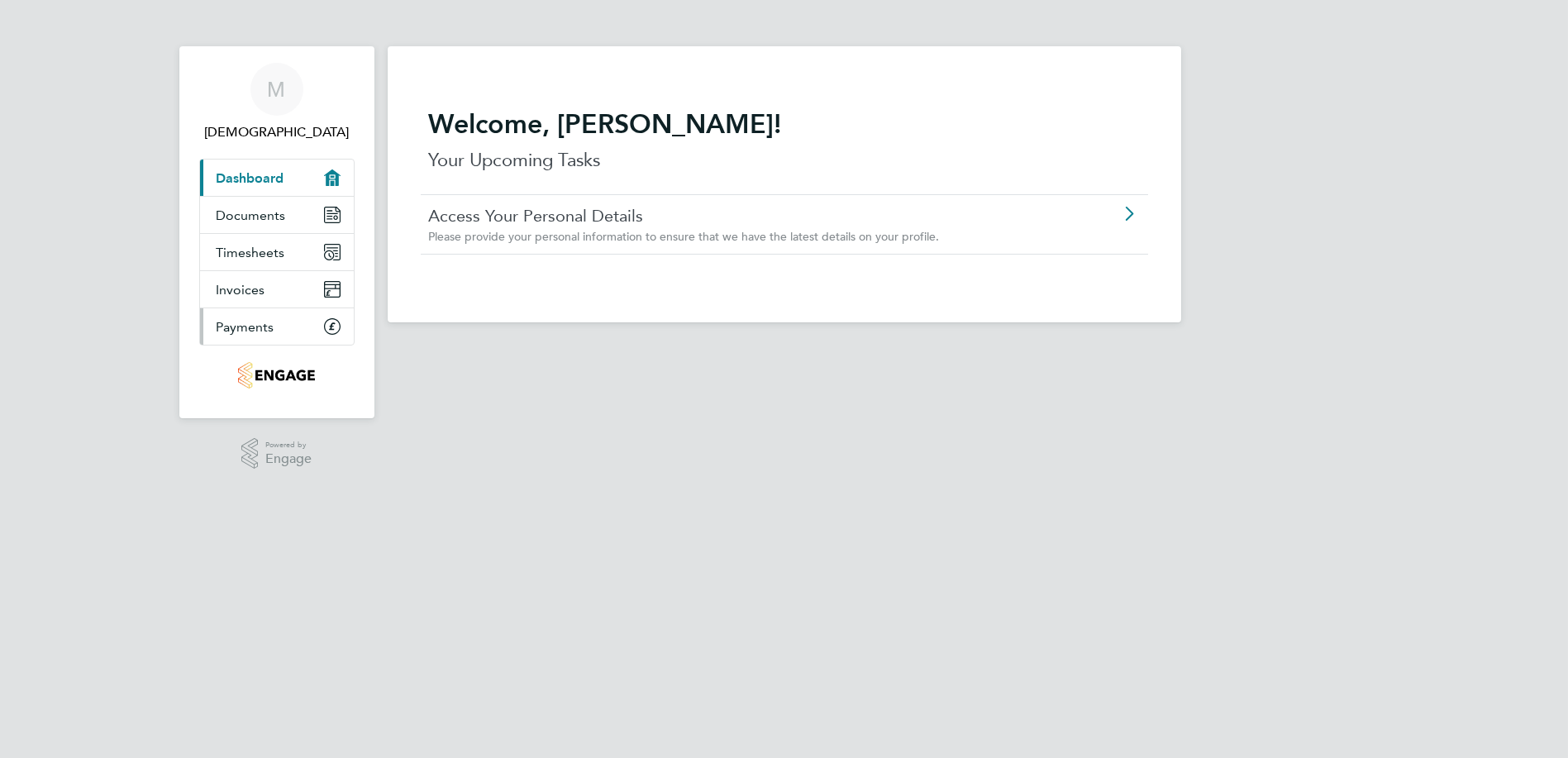
click at [238, 332] on span "Payments" at bounding box center [246, 327] width 58 height 16
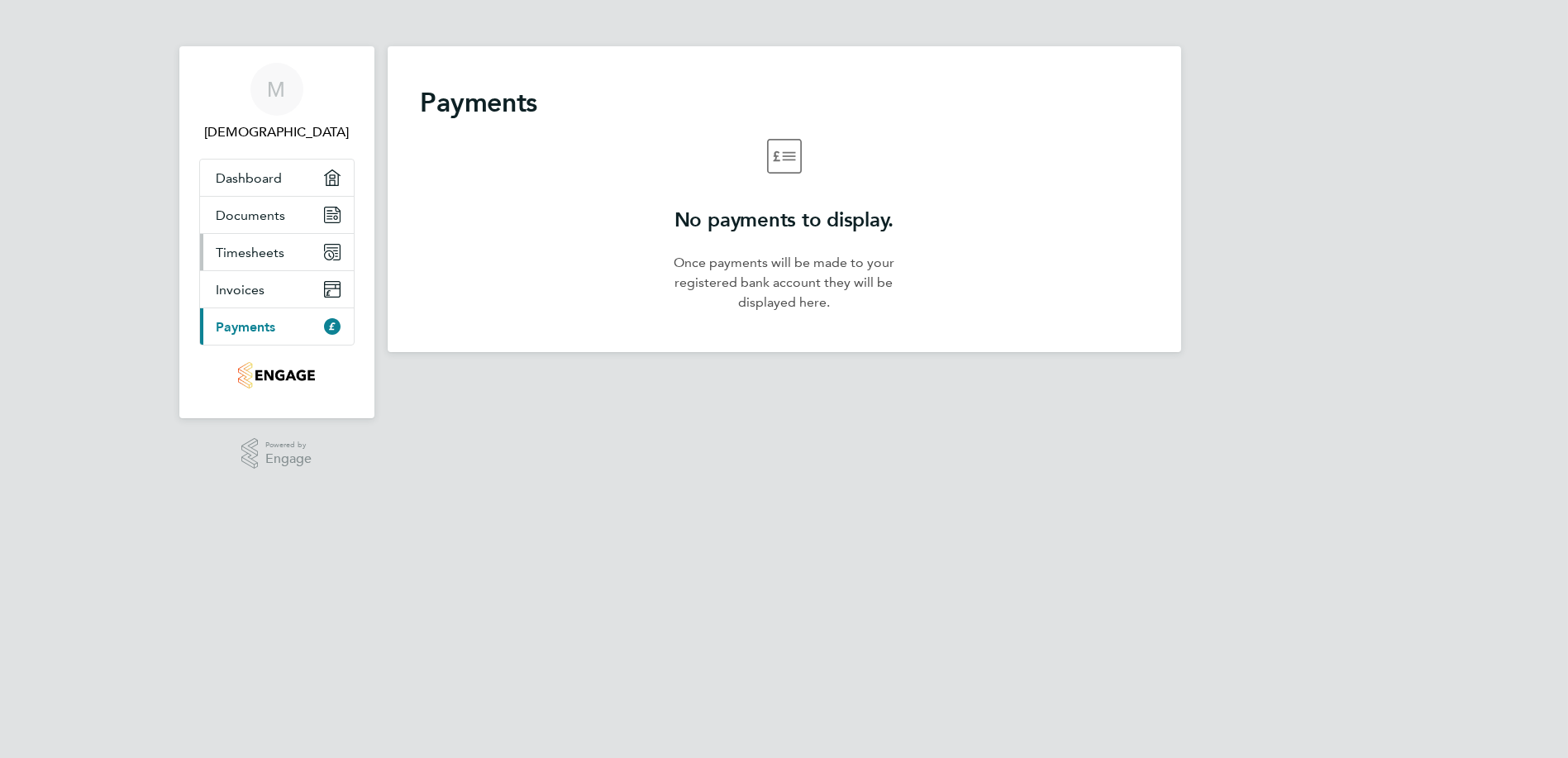
click at [245, 251] on span "Timesheets" at bounding box center [251, 253] width 69 height 16
